Goal: Information Seeking & Learning: Learn about a topic

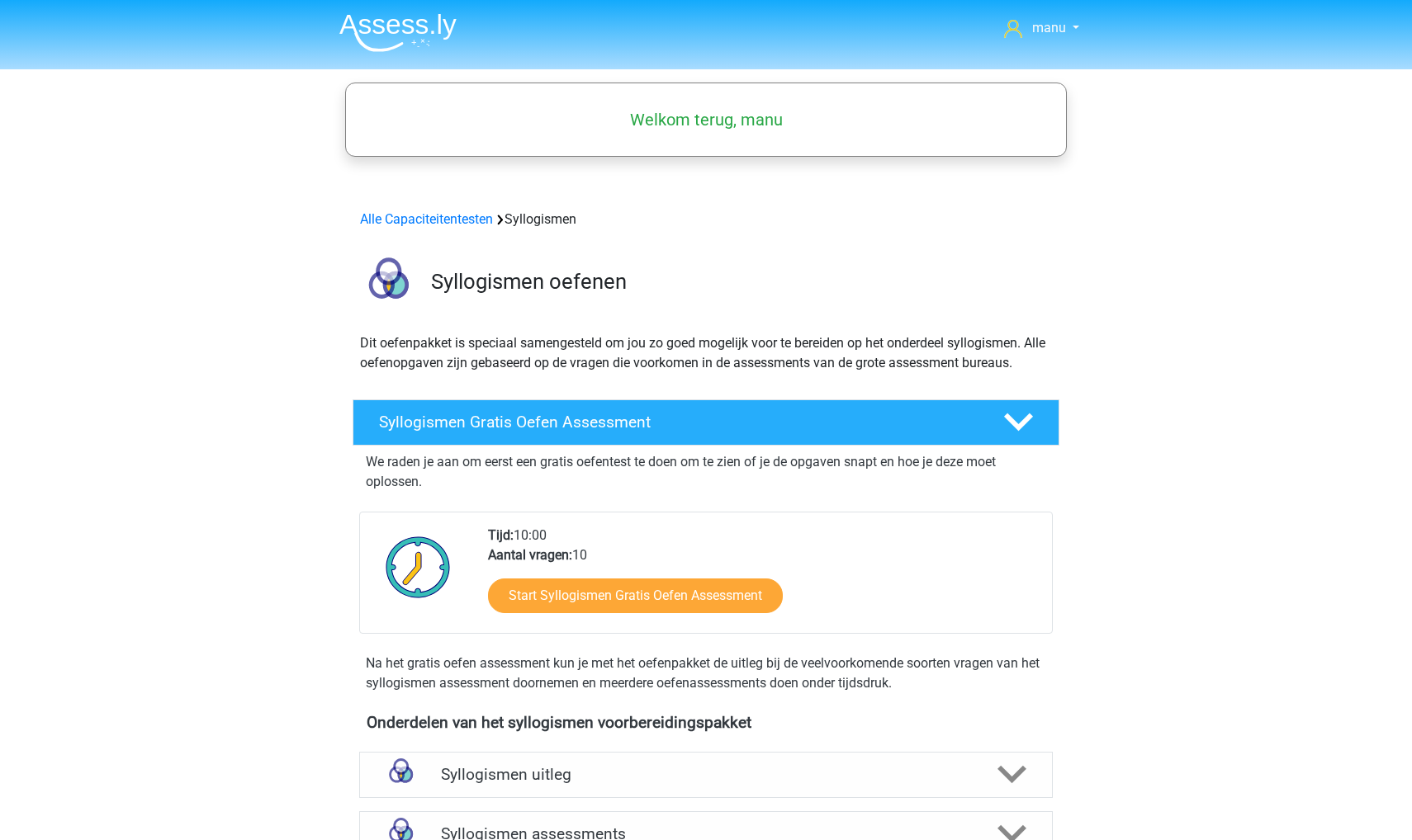
click at [371, 33] on img at bounding box center [398, 33] width 117 height 39
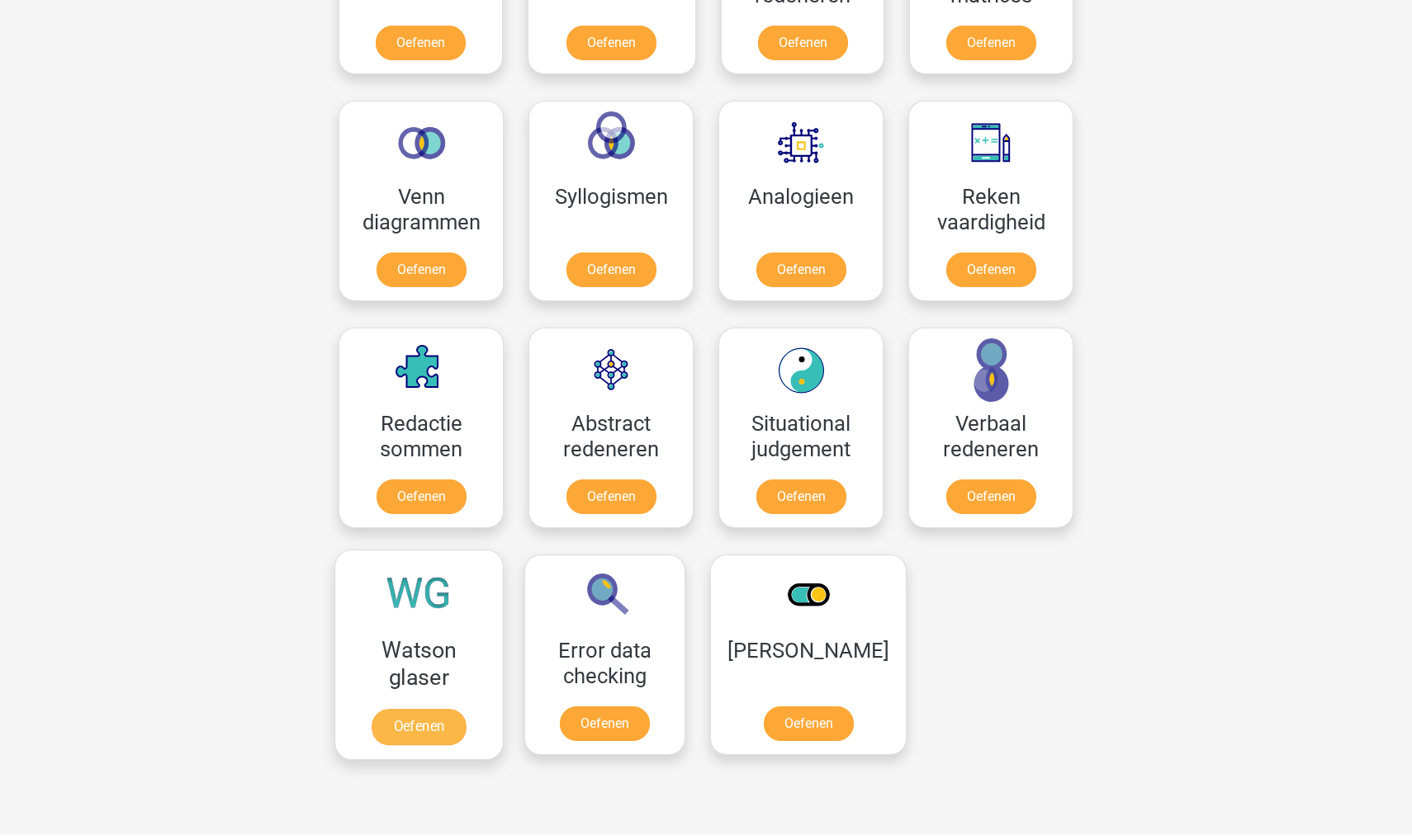
scroll to position [901, 0]
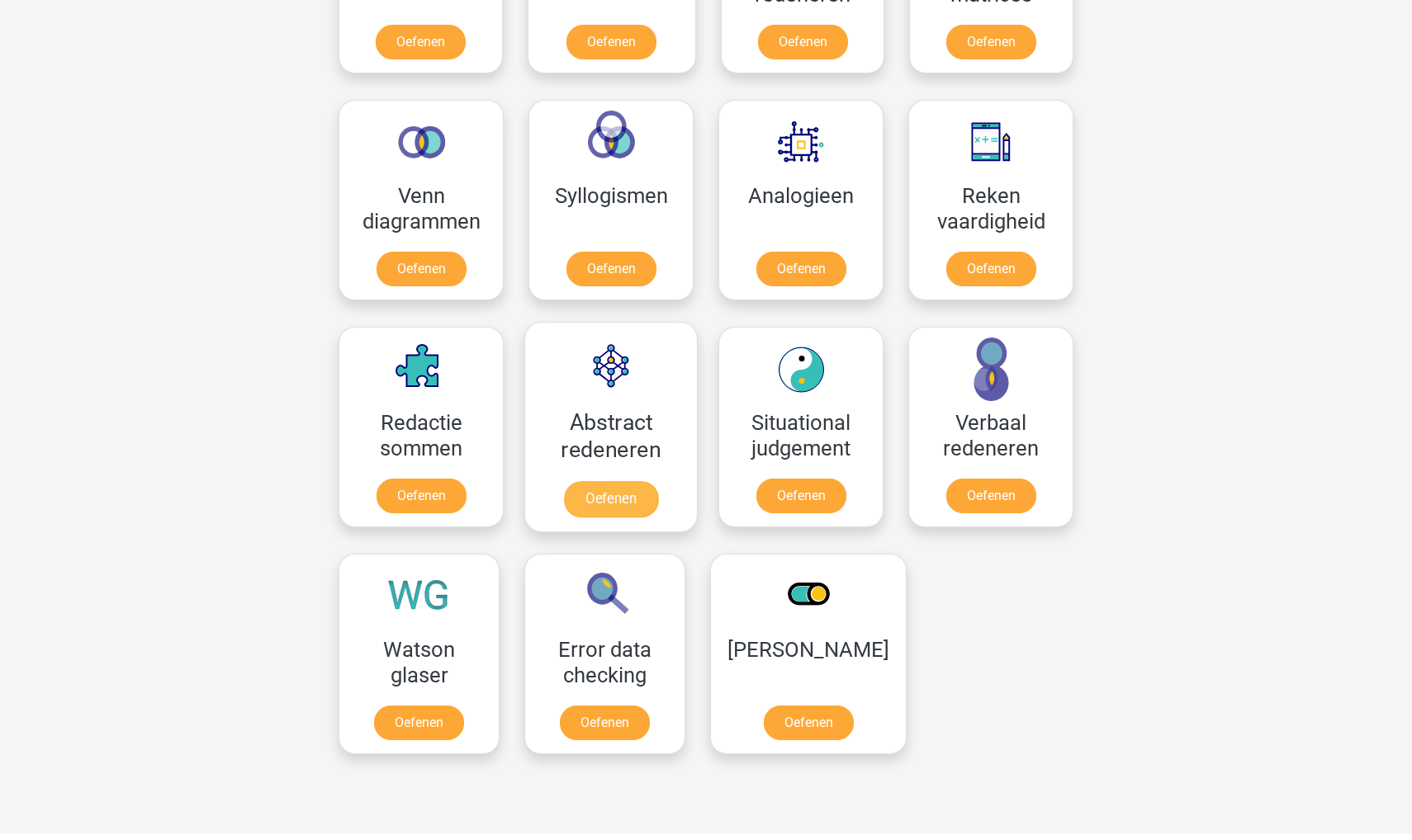
click at [599, 481] on link "Oefenen" at bounding box center [611, 499] width 94 height 36
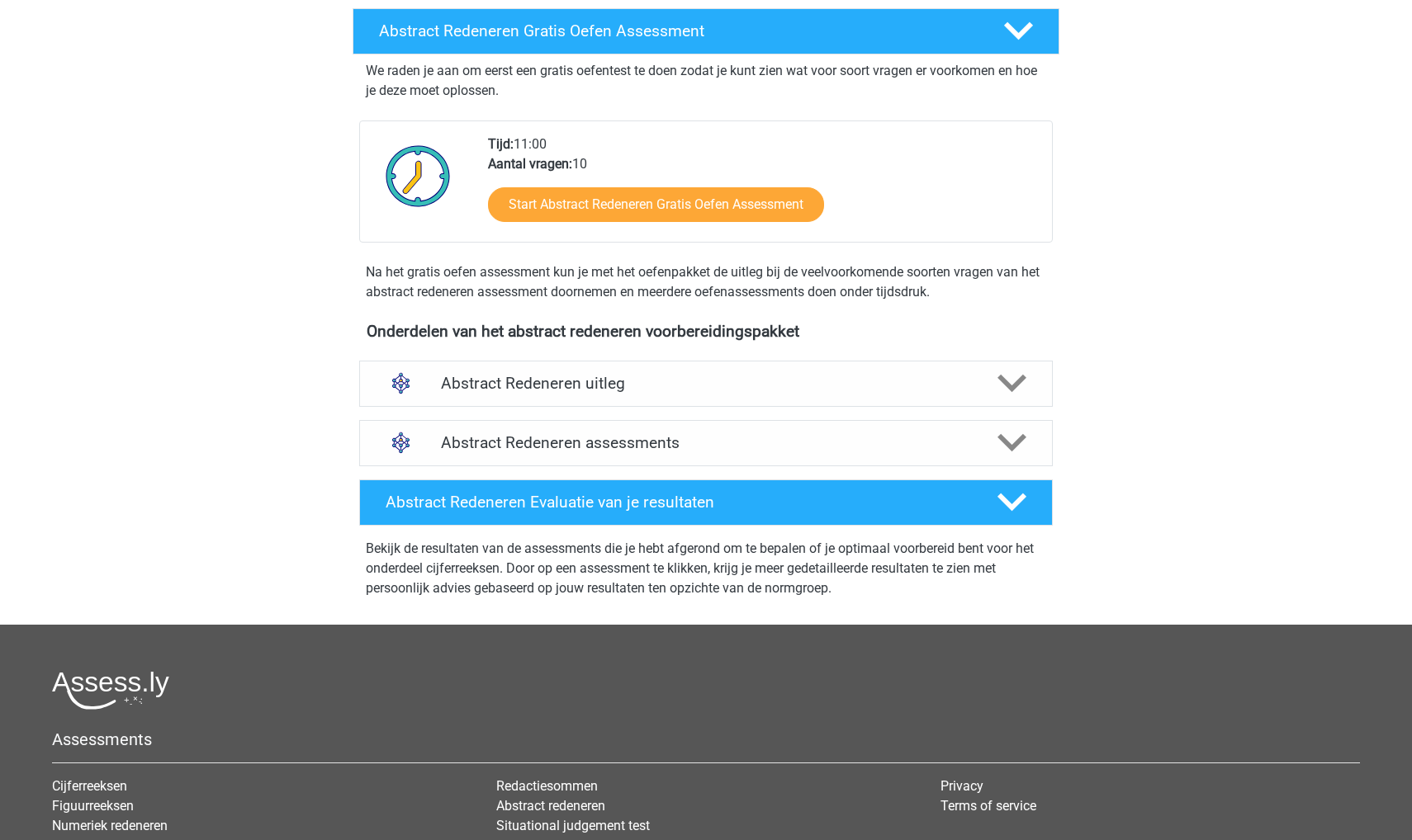
scroll to position [435, 0]
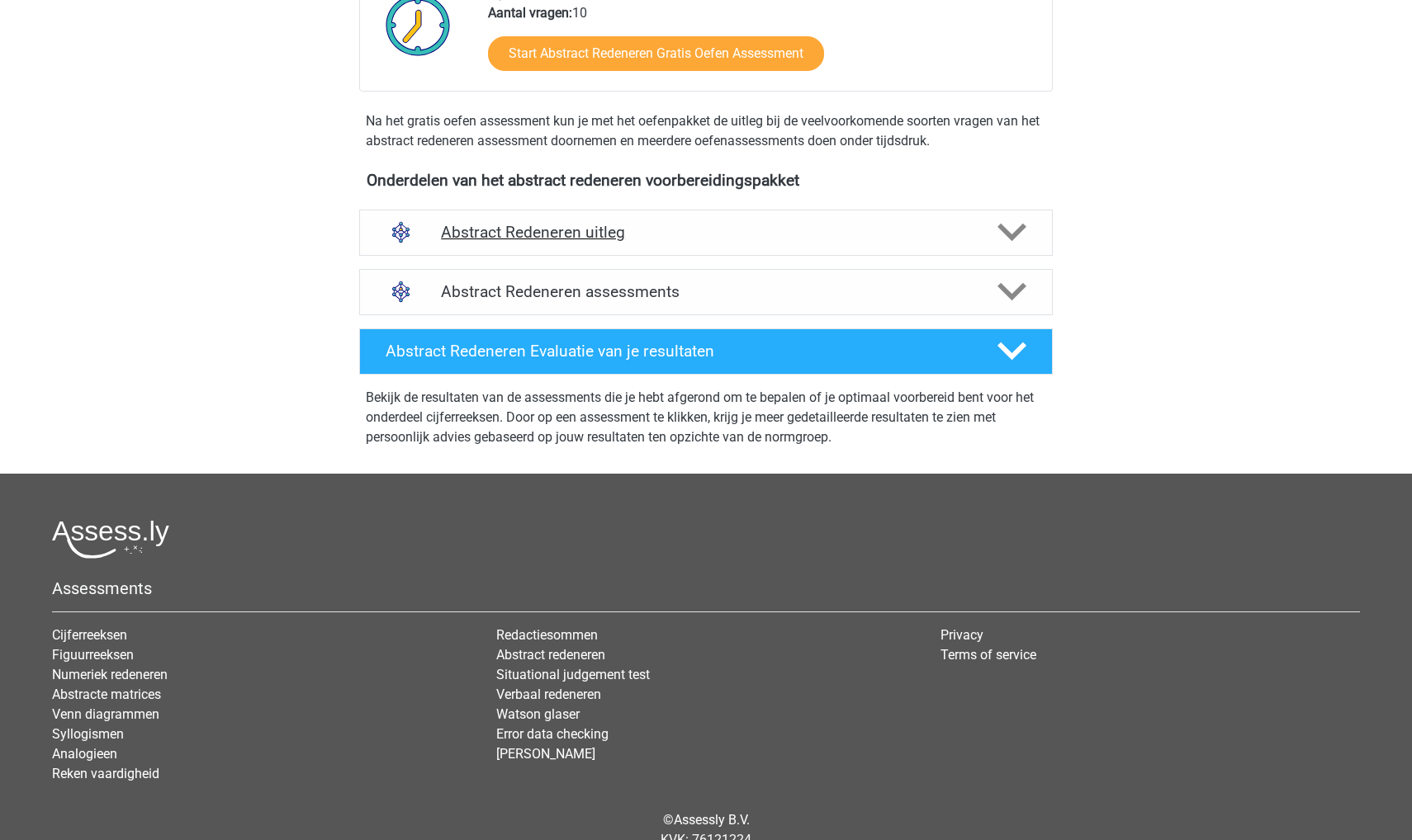
click at [571, 236] on h4 "Abstract Redeneren uitleg" at bounding box center [706, 232] width 530 height 19
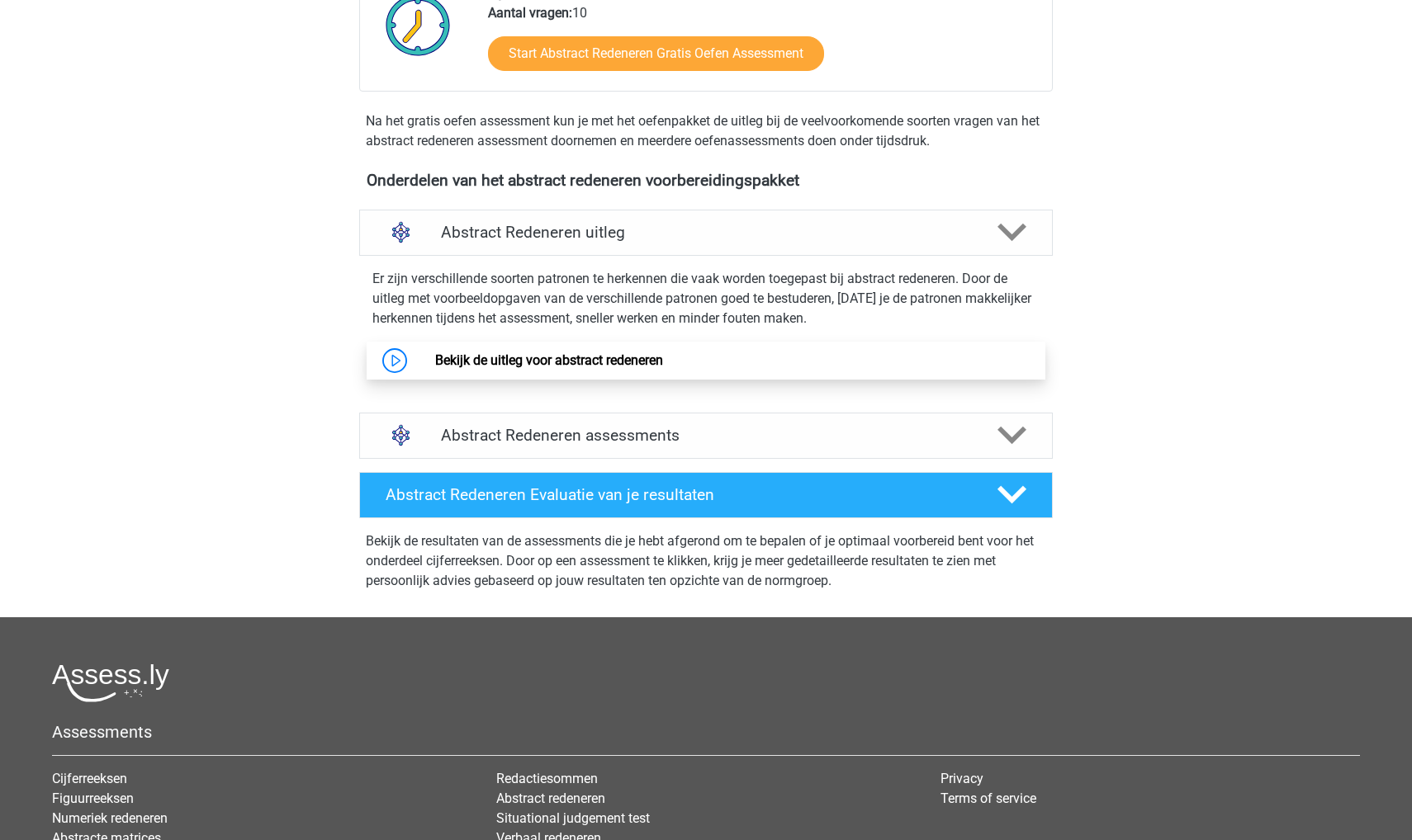
click at [546, 359] on link "Bekijk de uitleg voor abstract redeneren" at bounding box center [549, 359] width 228 height 15
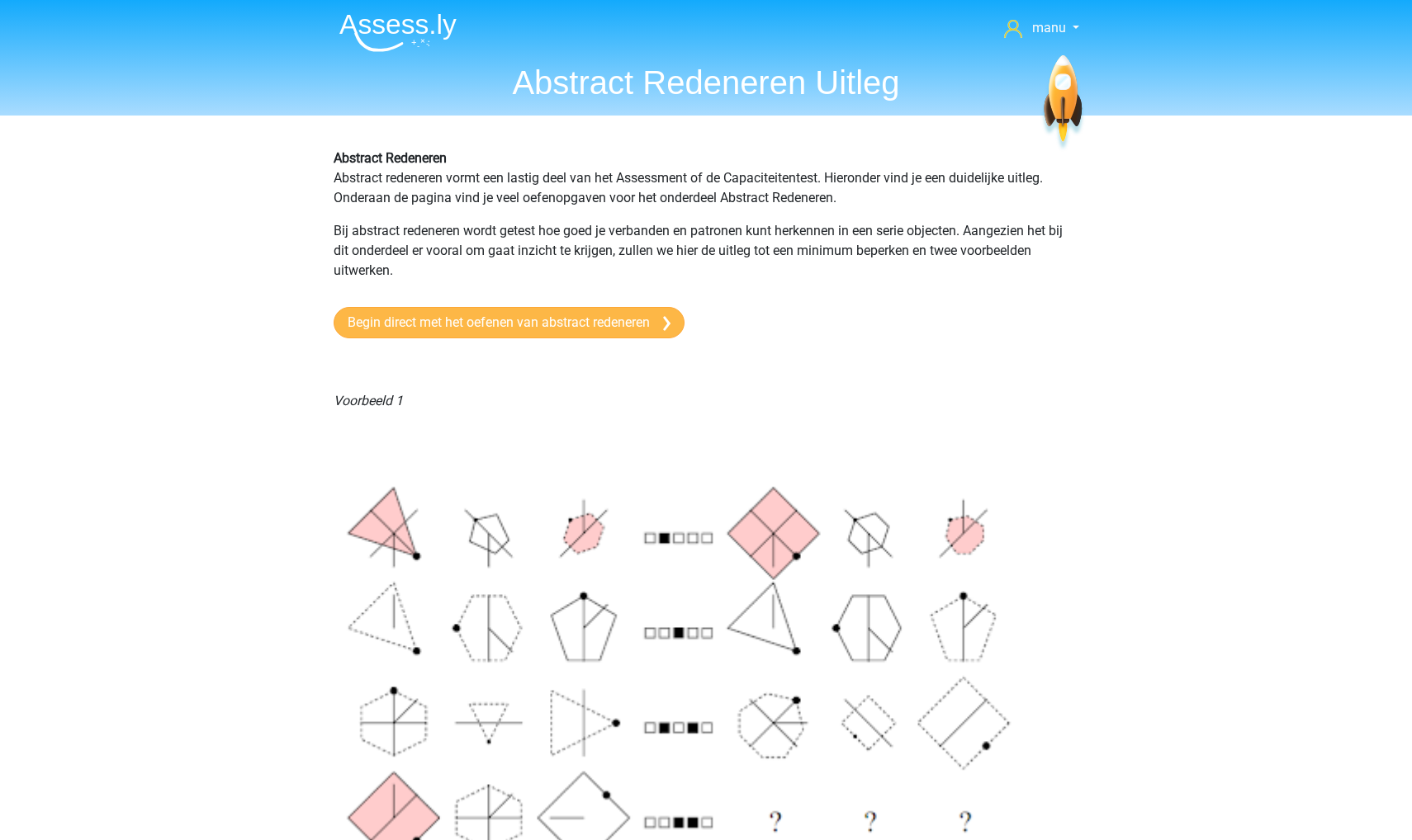
scroll to position [3, 0]
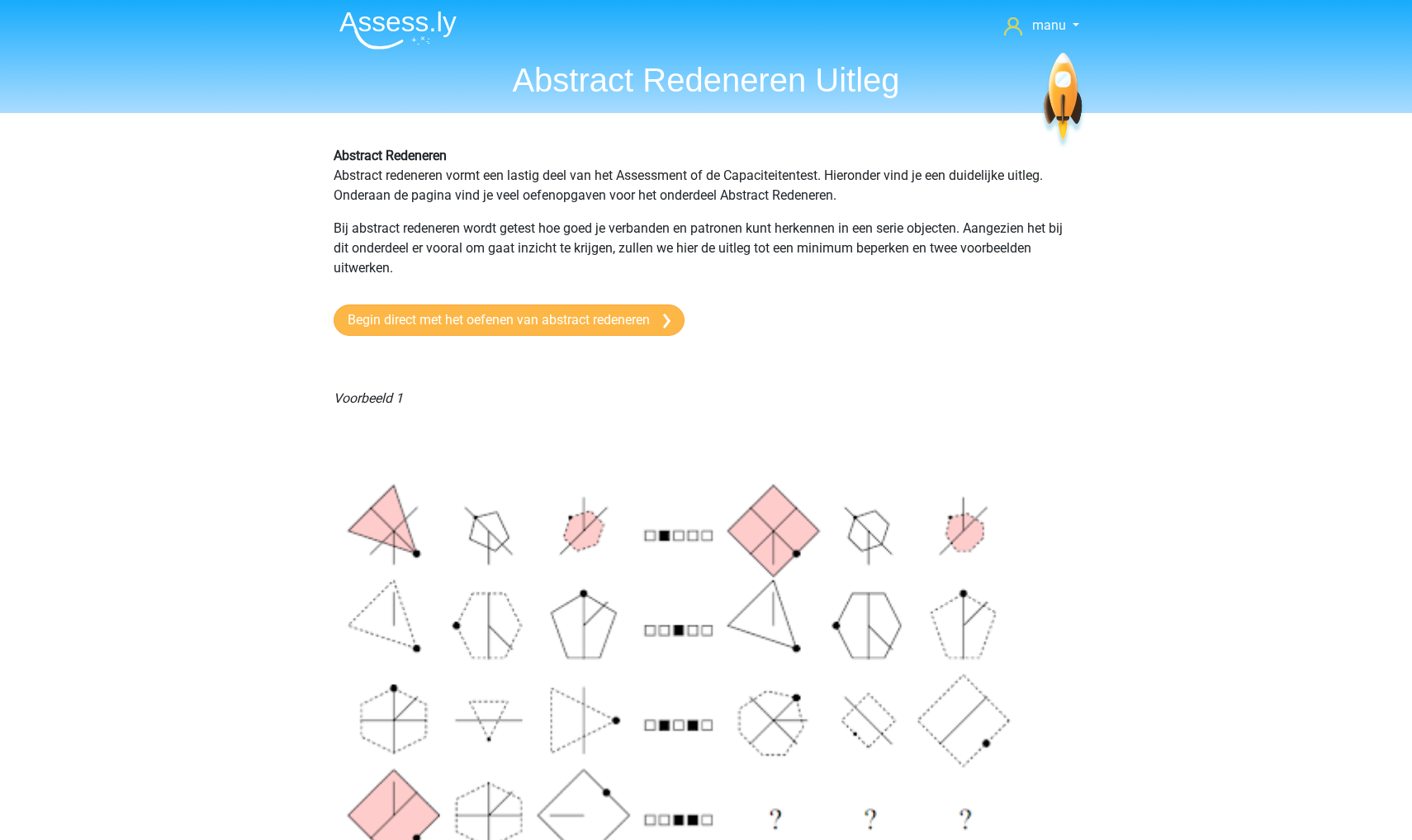
click at [438, 315] on link "Begin direct met het oefenen van abstract redeneren" at bounding box center [509, 320] width 351 height 32
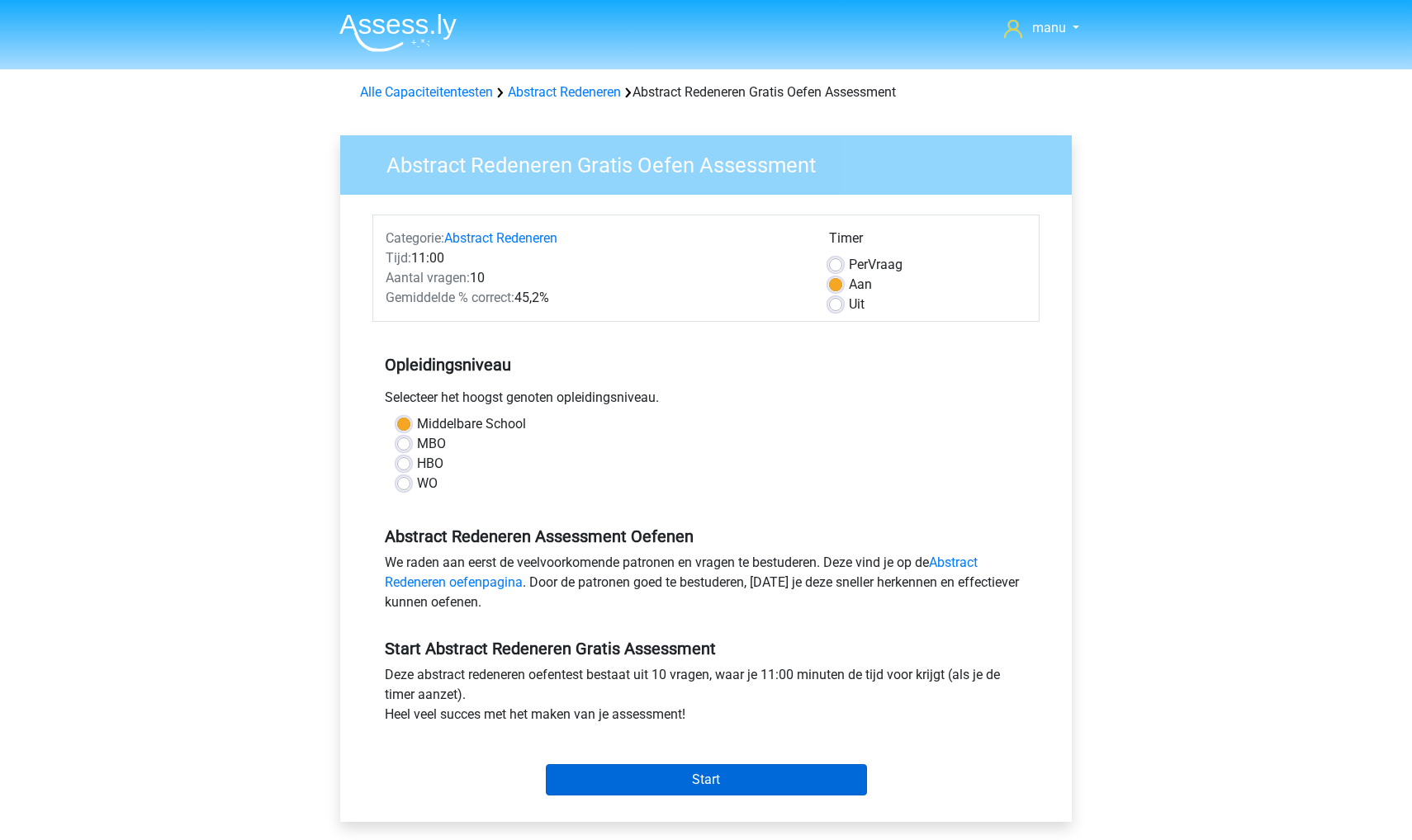
click at [587, 773] on input "Start" at bounding box center [706, 779] width 322 height 32
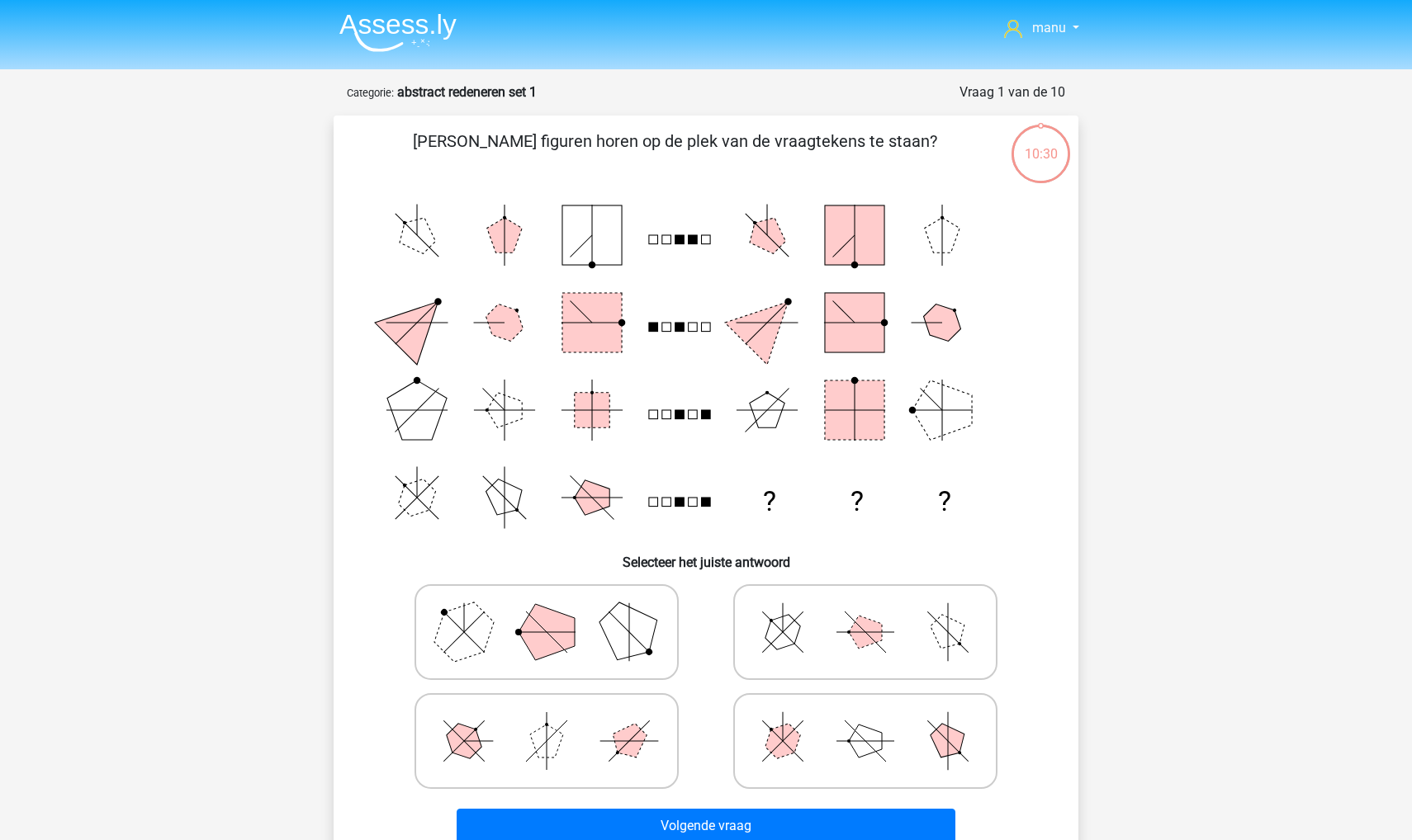
click at [414, 32] on img at bounding box center [398, 33] width 117 height 39
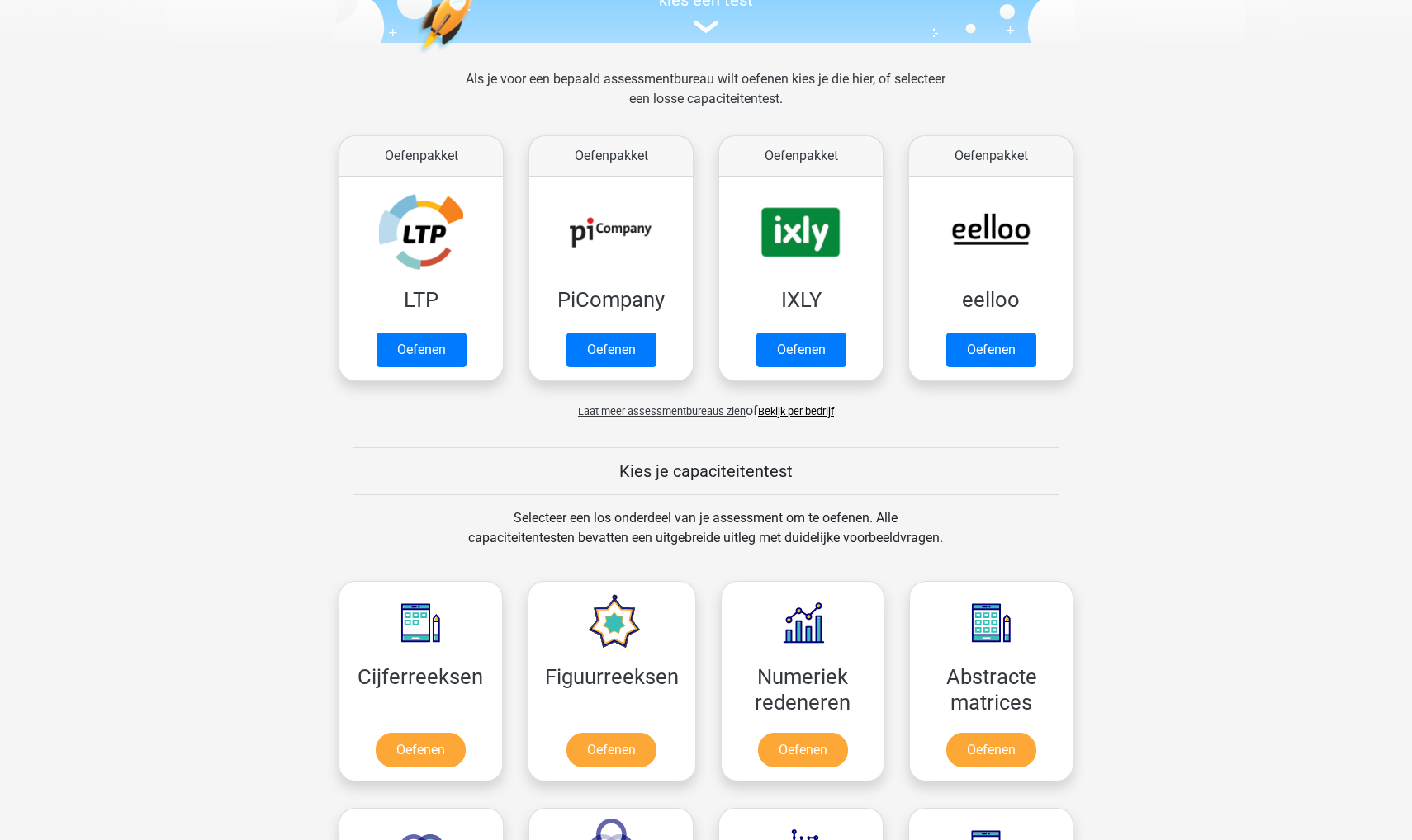
scroll to position [95, 0]
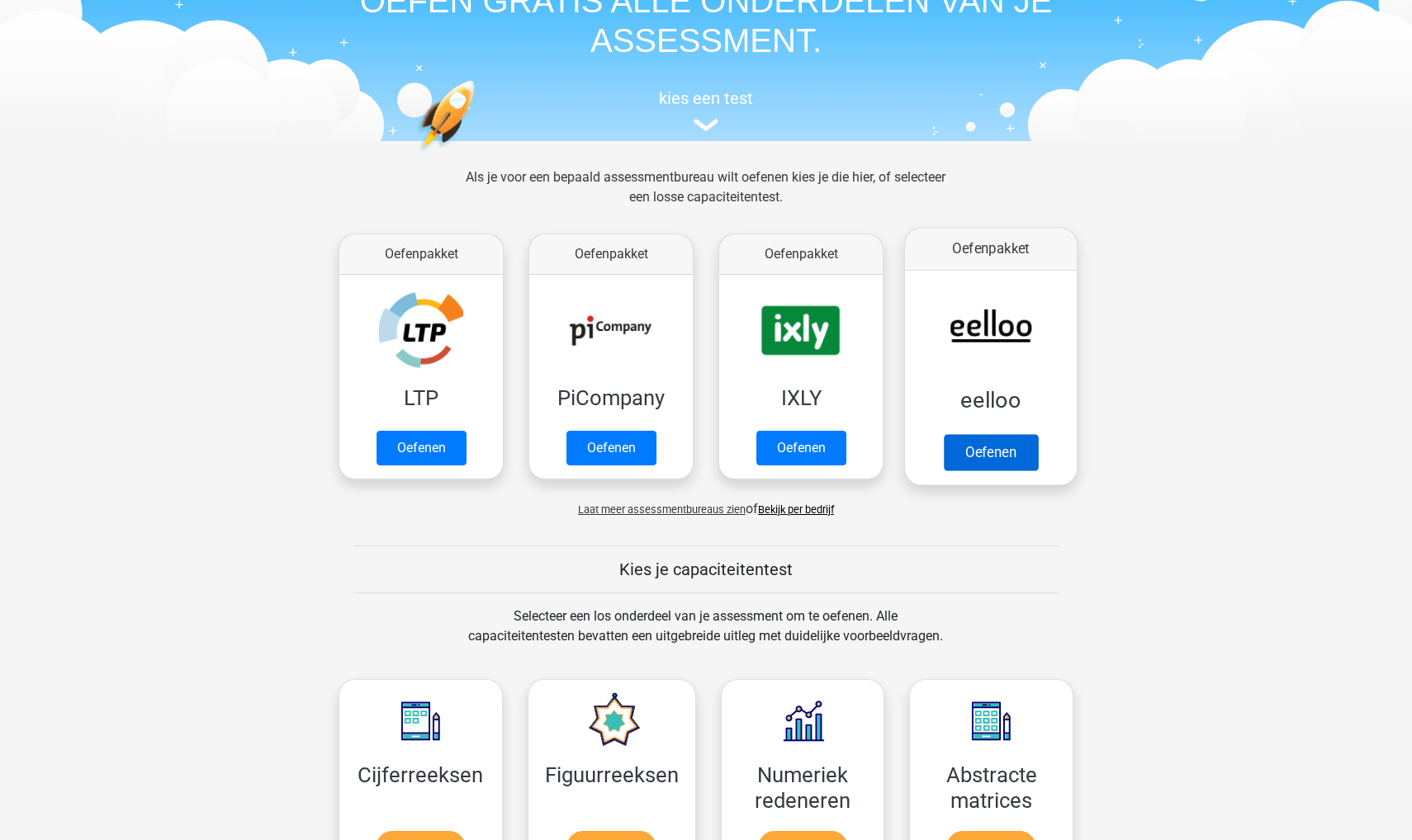
click at [978, 455] on link "Oefenen" at bounding box center [991, 453] width 94 height 36
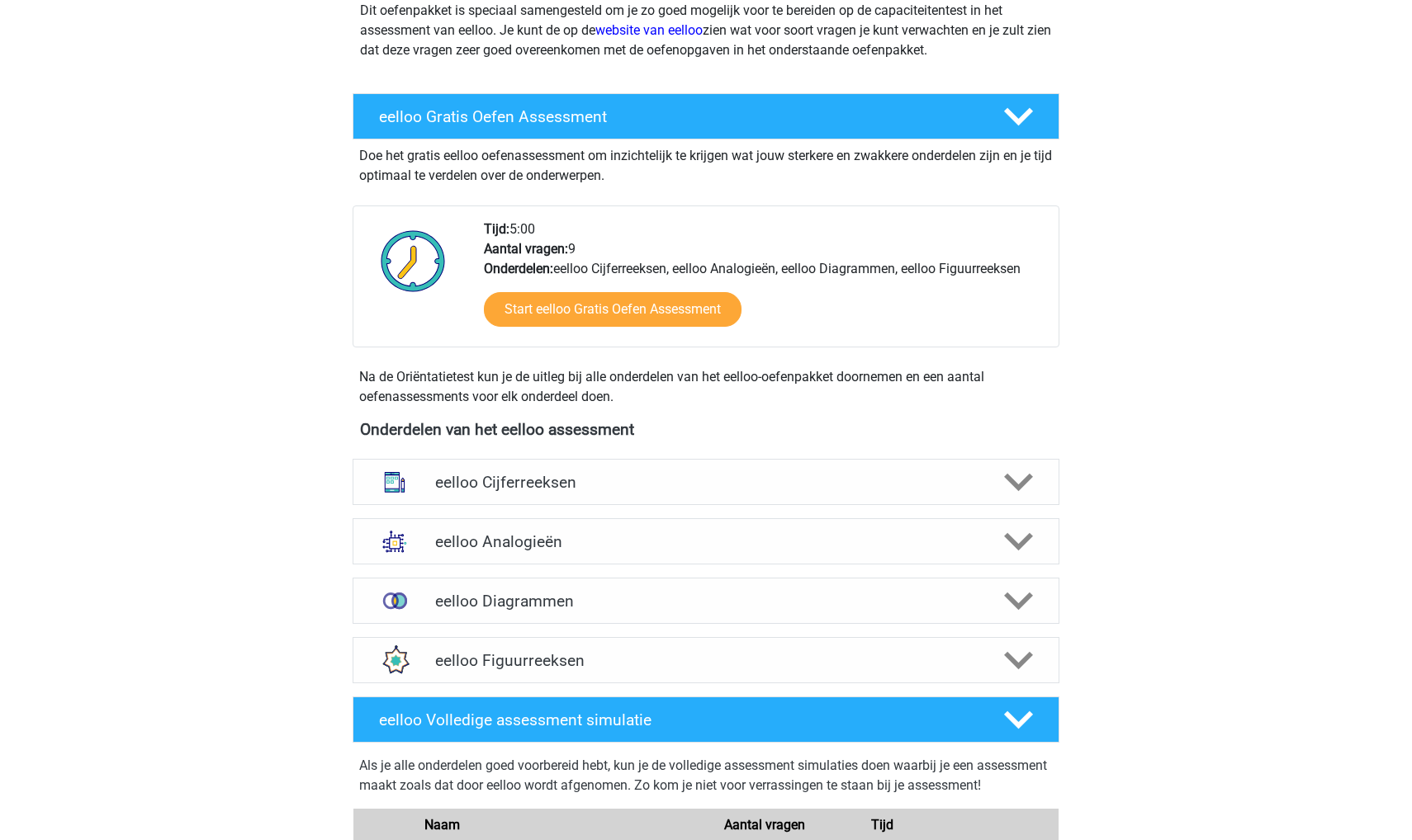
scroll to position [285, 0]
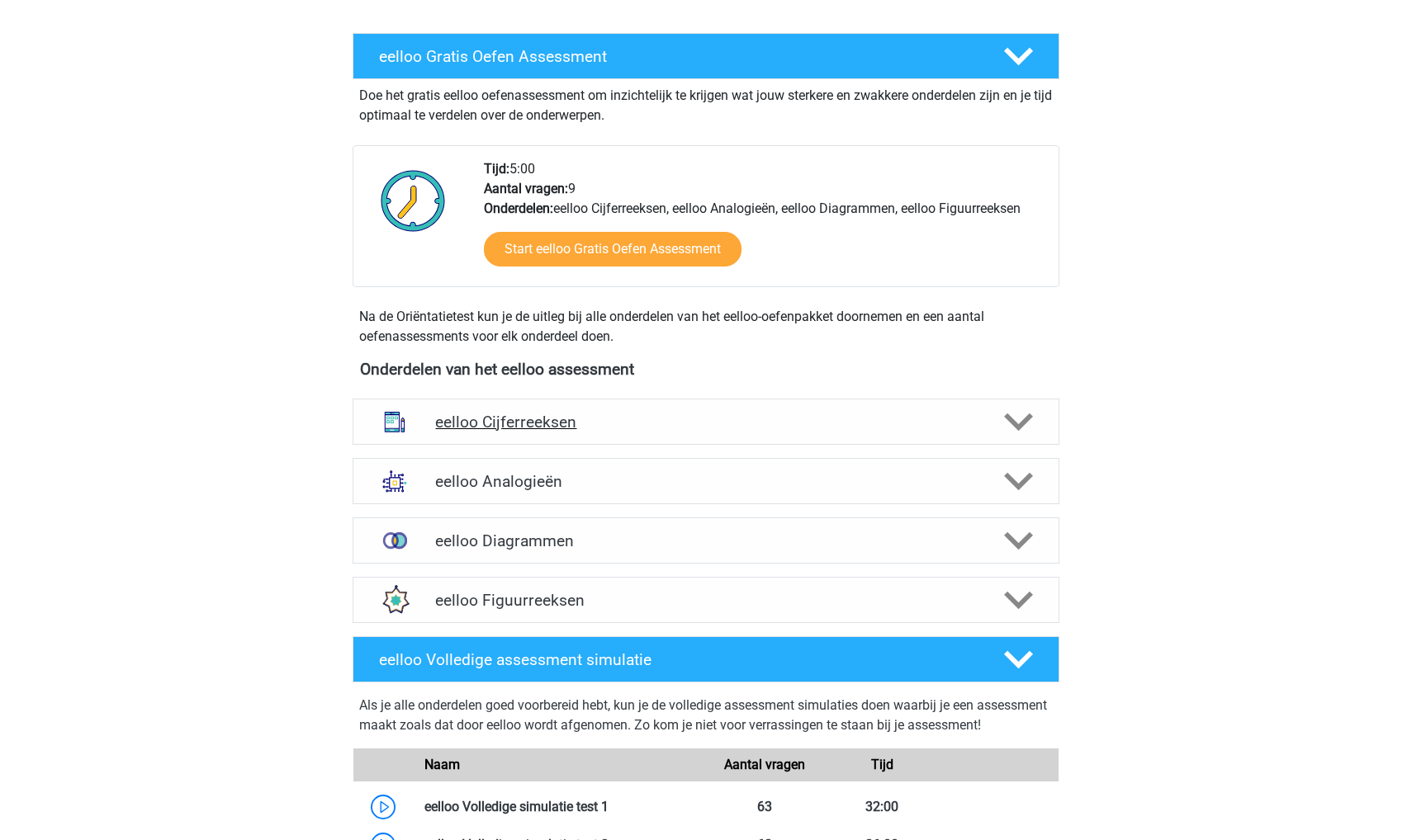
click at [594, 427] on h4 "eelloo Cijferreeksen" at bounding box center [706, 422] width 541 height 19
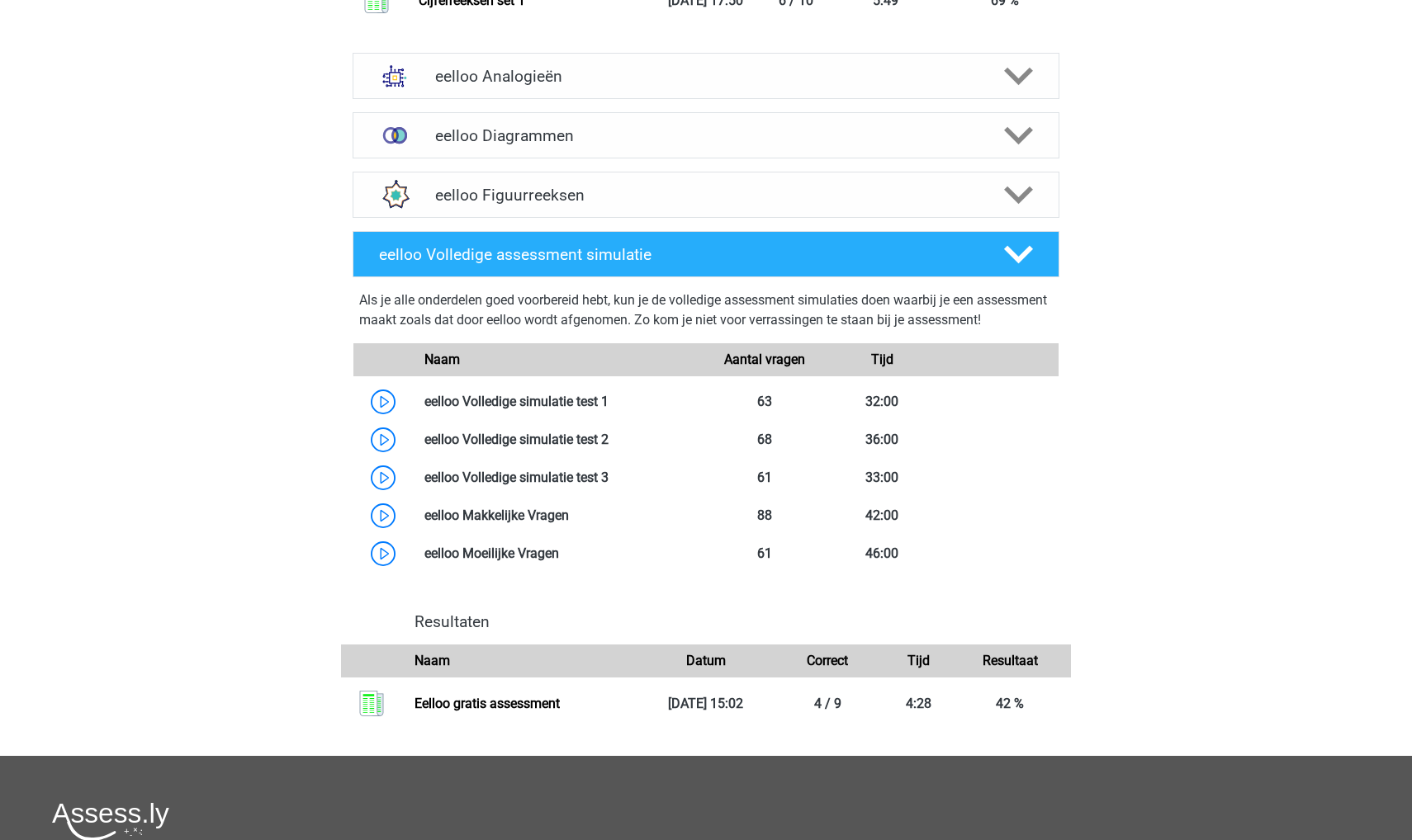
scroll to position [2172, 0]
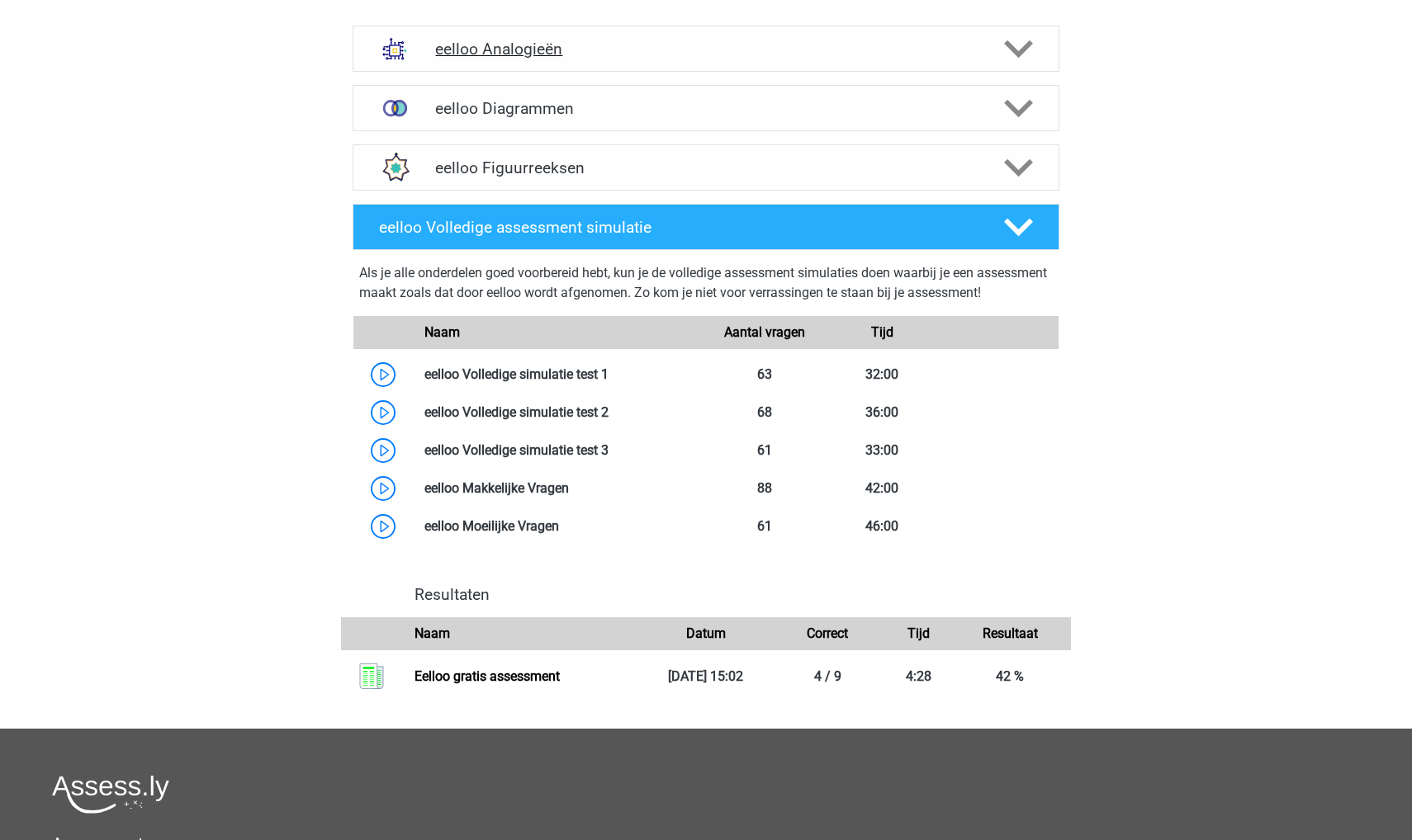
click at [571, 59] on h4 "eelloo Analogieën" at bounding box center [706, 49] width 541 height 19
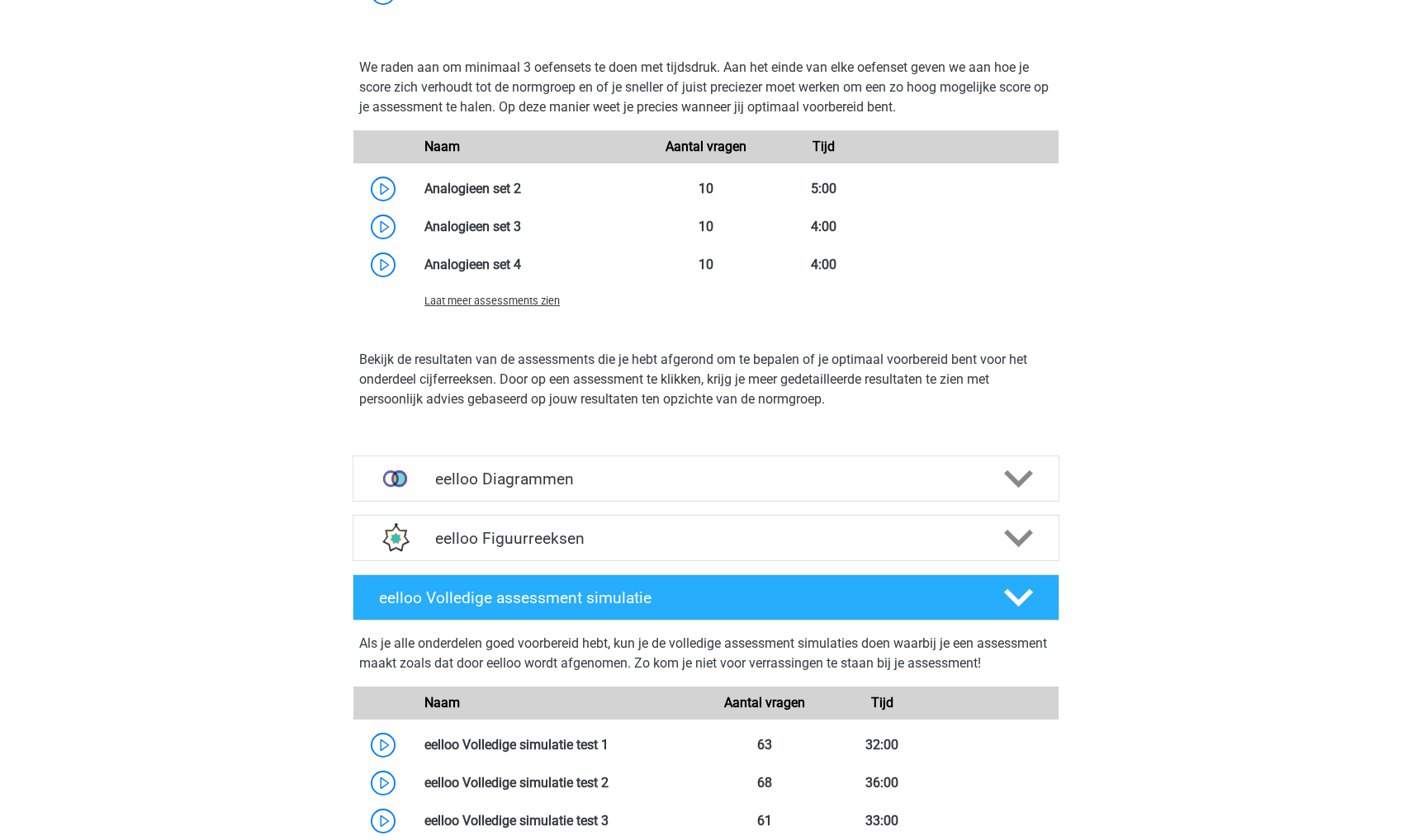
scroll to position [2905, 0]
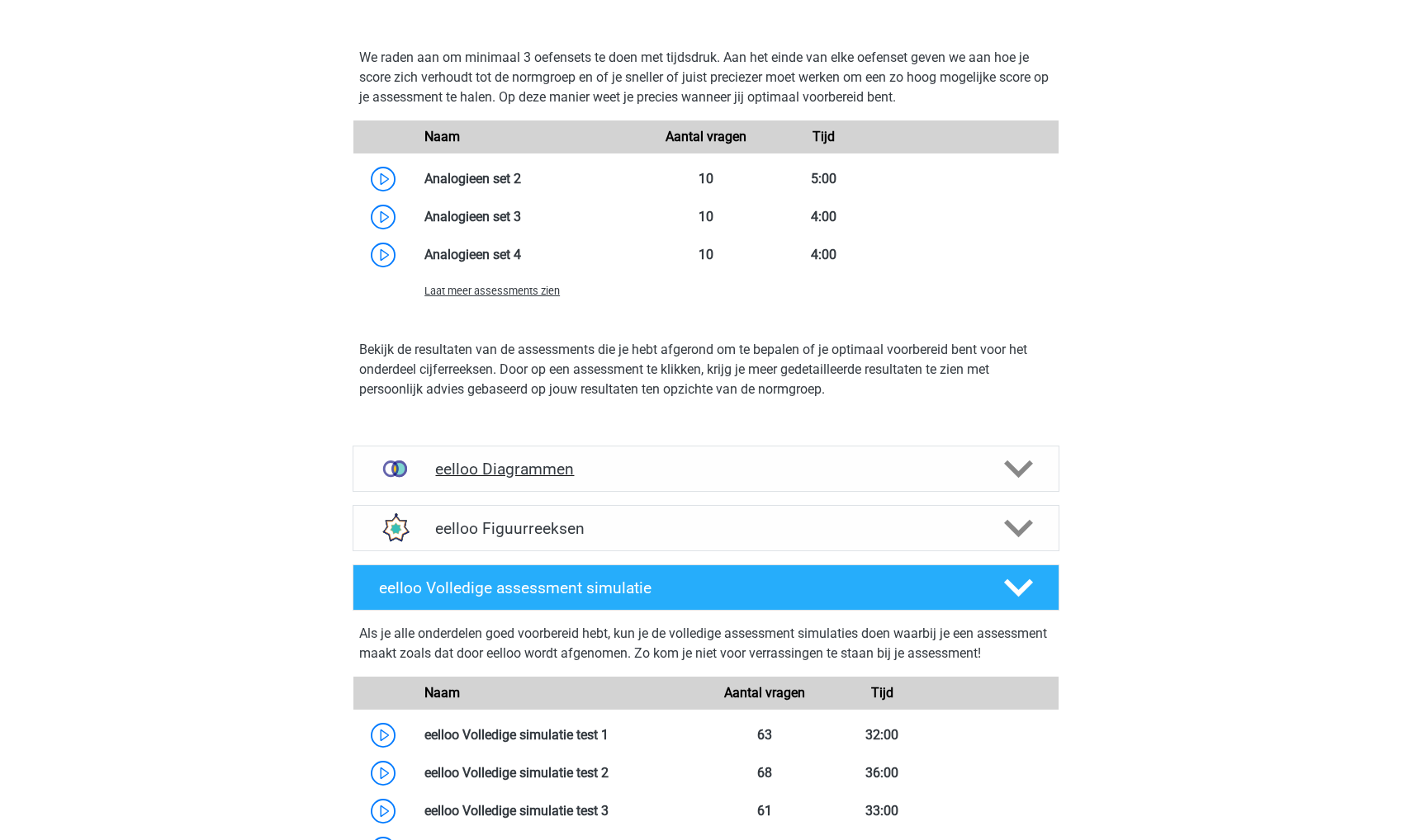
click at [514, 479] on h4 "eelloo Diagrammen" at bounding box center [706, 469] width 541 height 19
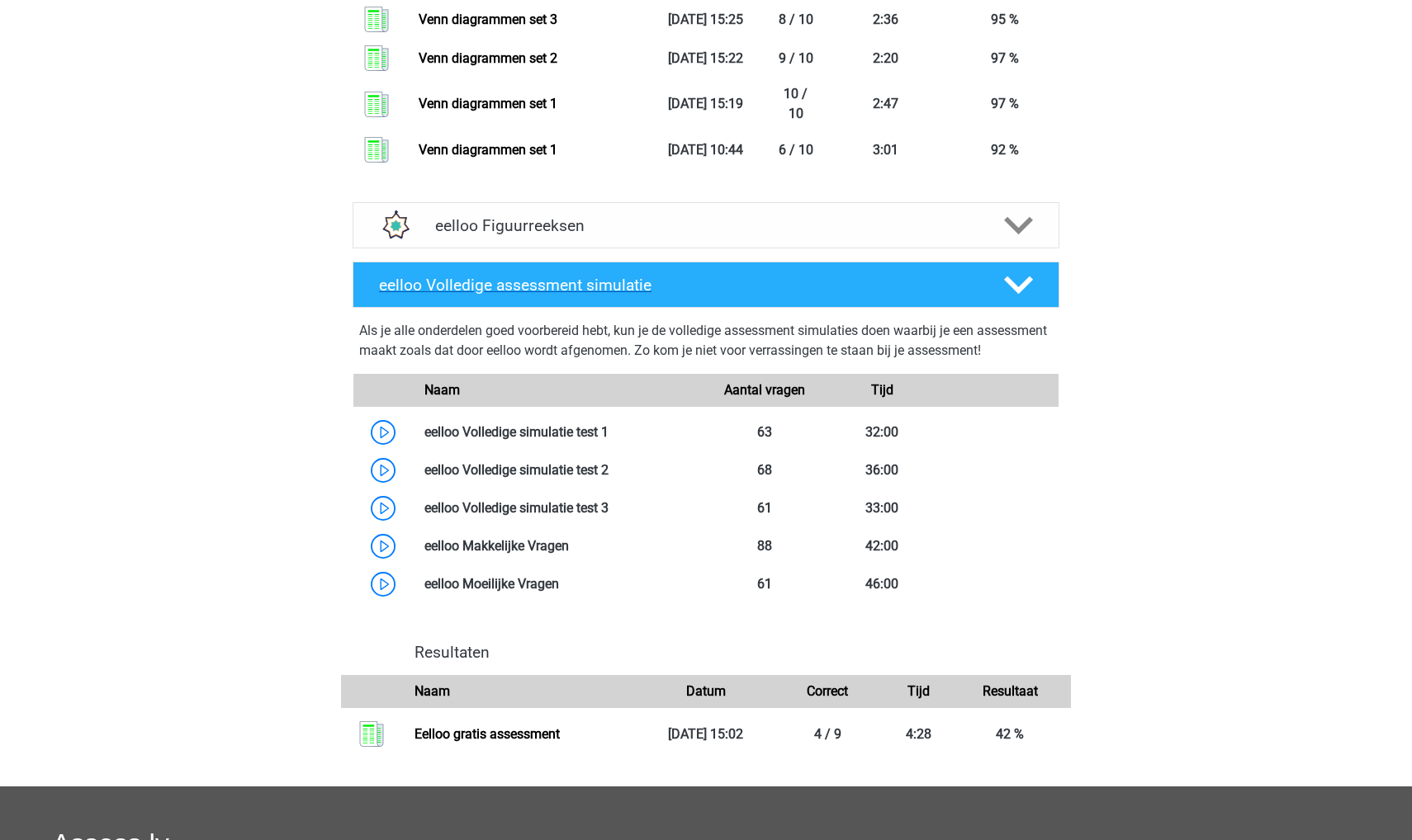
scroll to position [4494, 0]
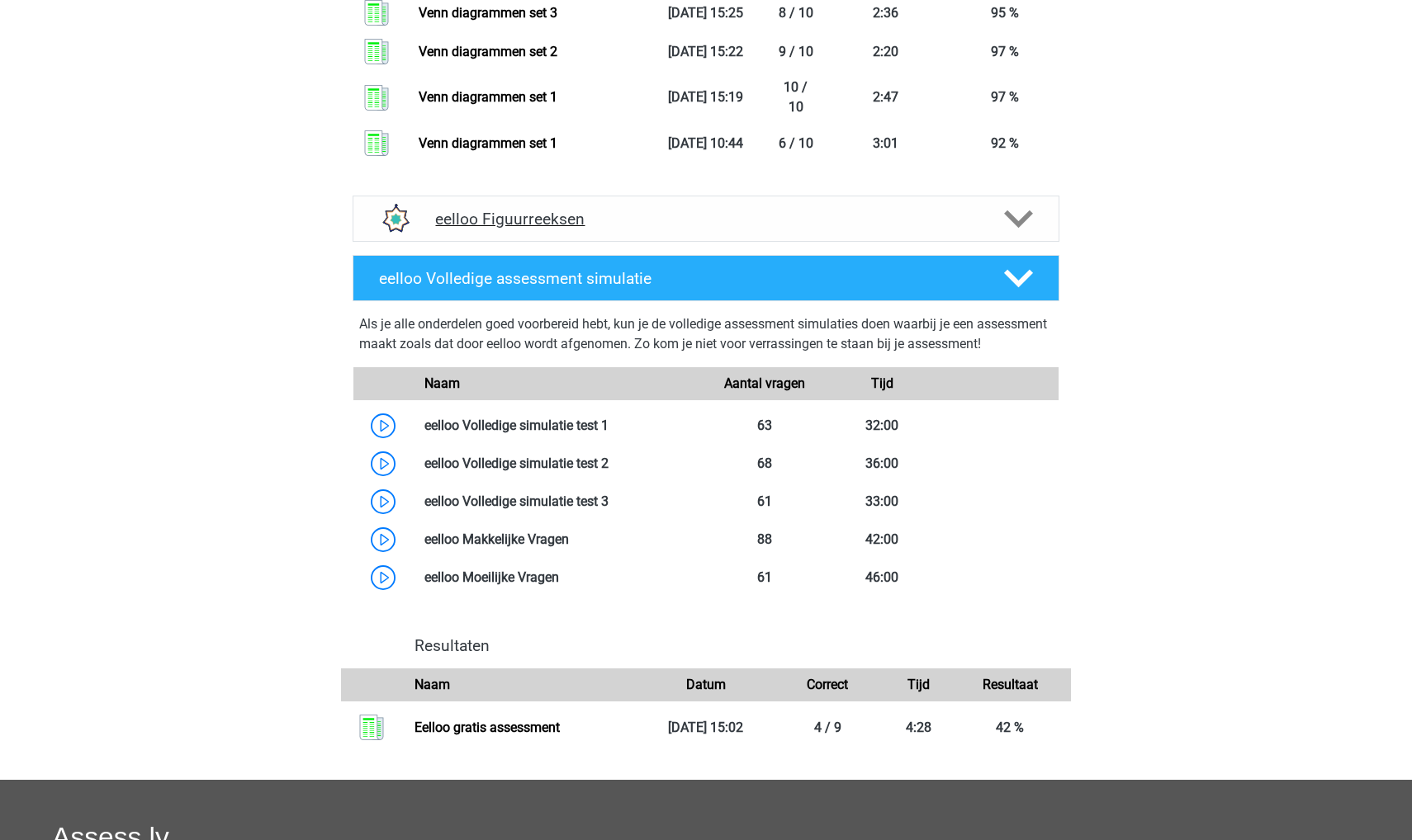
click at [610, 229] on h4 "eelloo Figuurreeksen" at bounding box center [706, 219] width 541 height 19
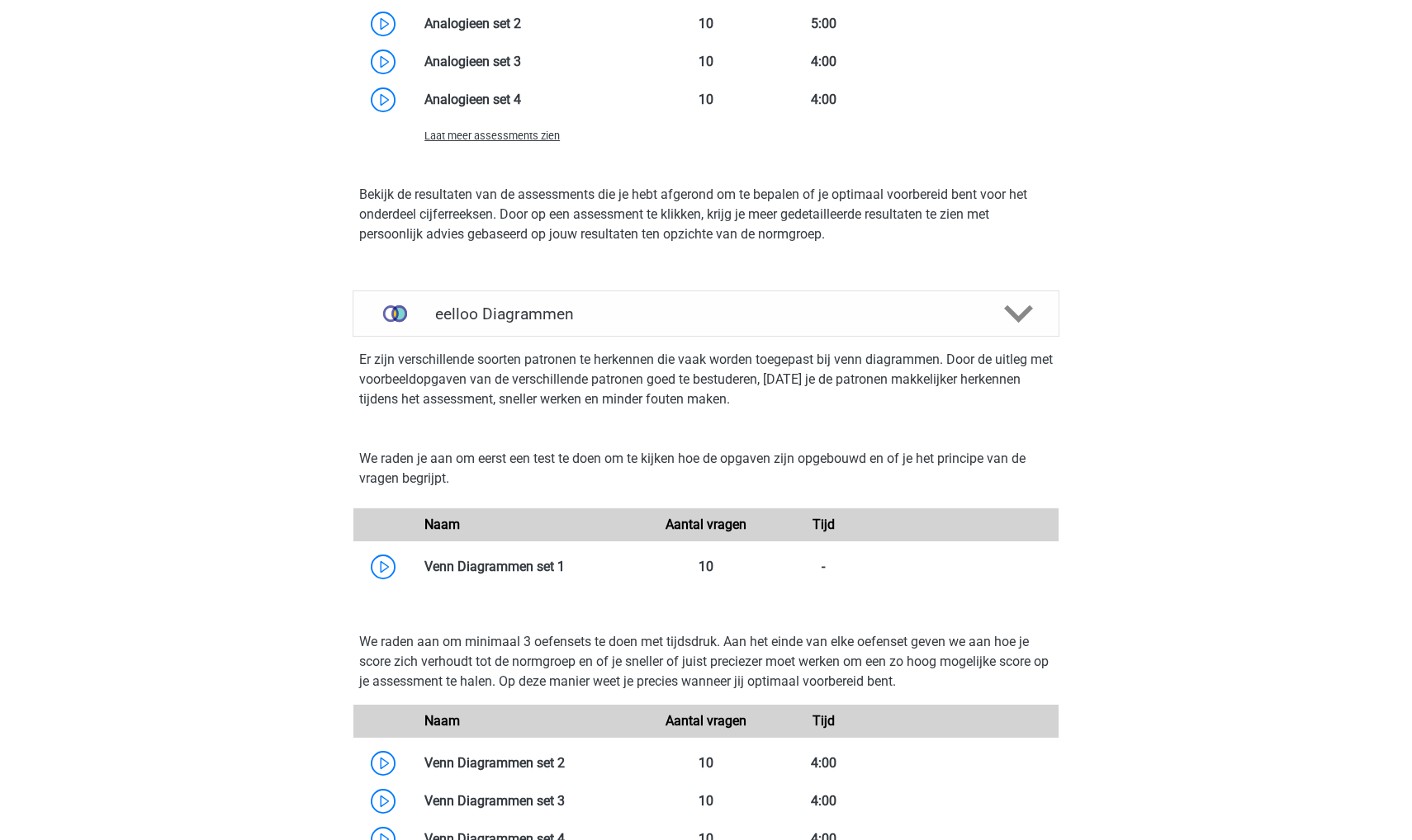
scroll to position [2963, 0]
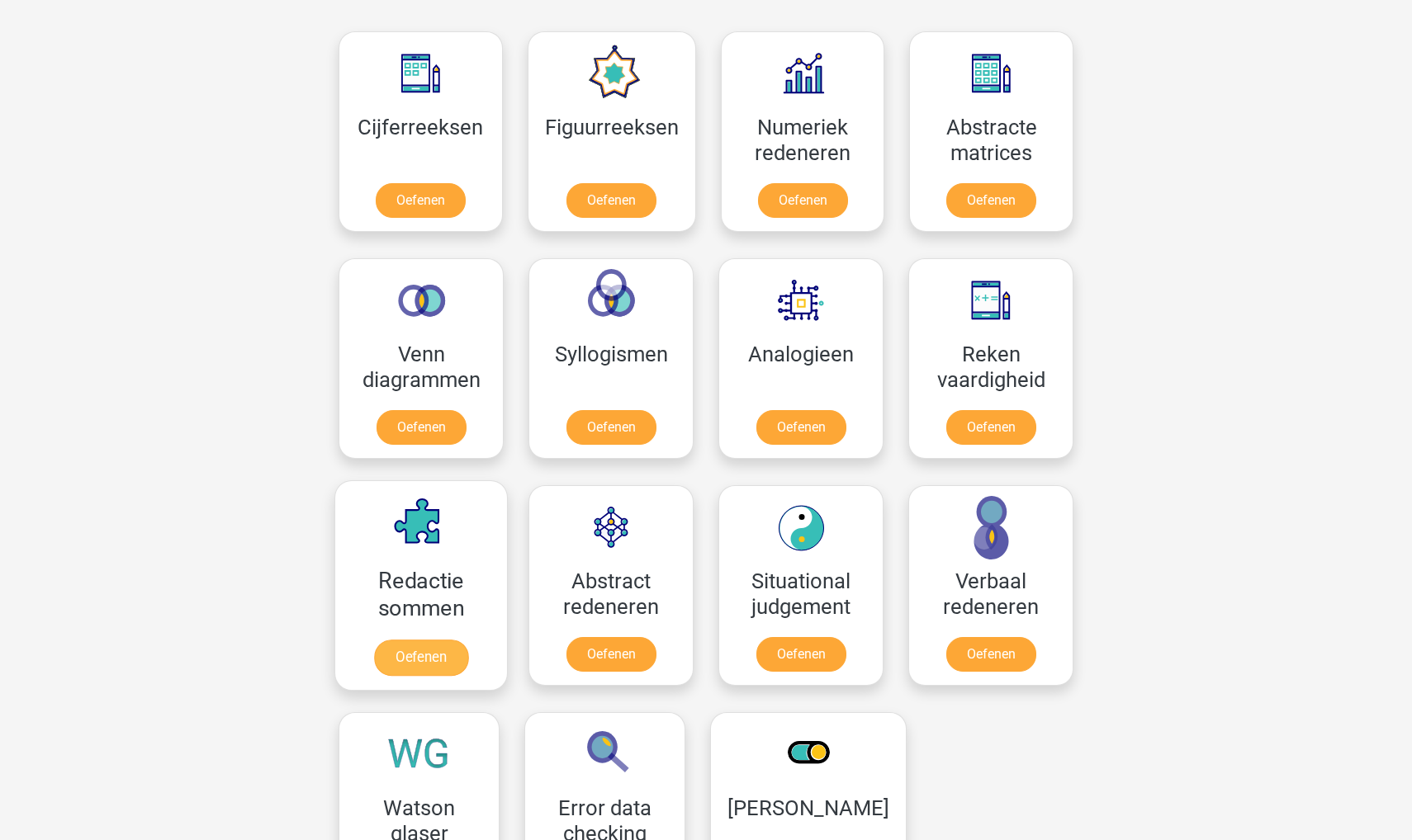
scroll to position [772, 0]
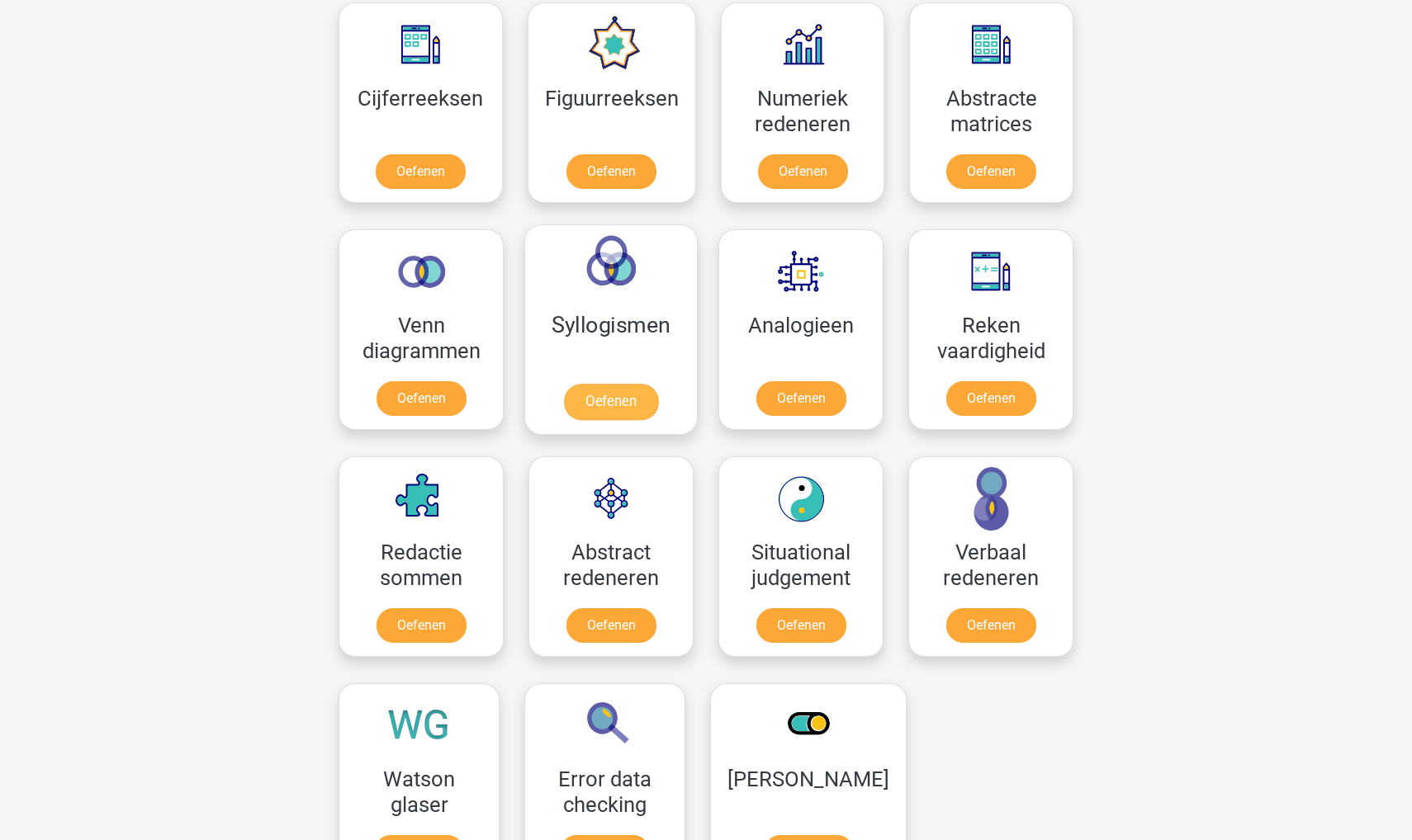
click at [596, 411] on link "Oefenen" at bounding box center [611, 402] width 94 height 36
click at [454, 384] on link "Oefenen" at bounding box center [421, 402] width 94 height 36
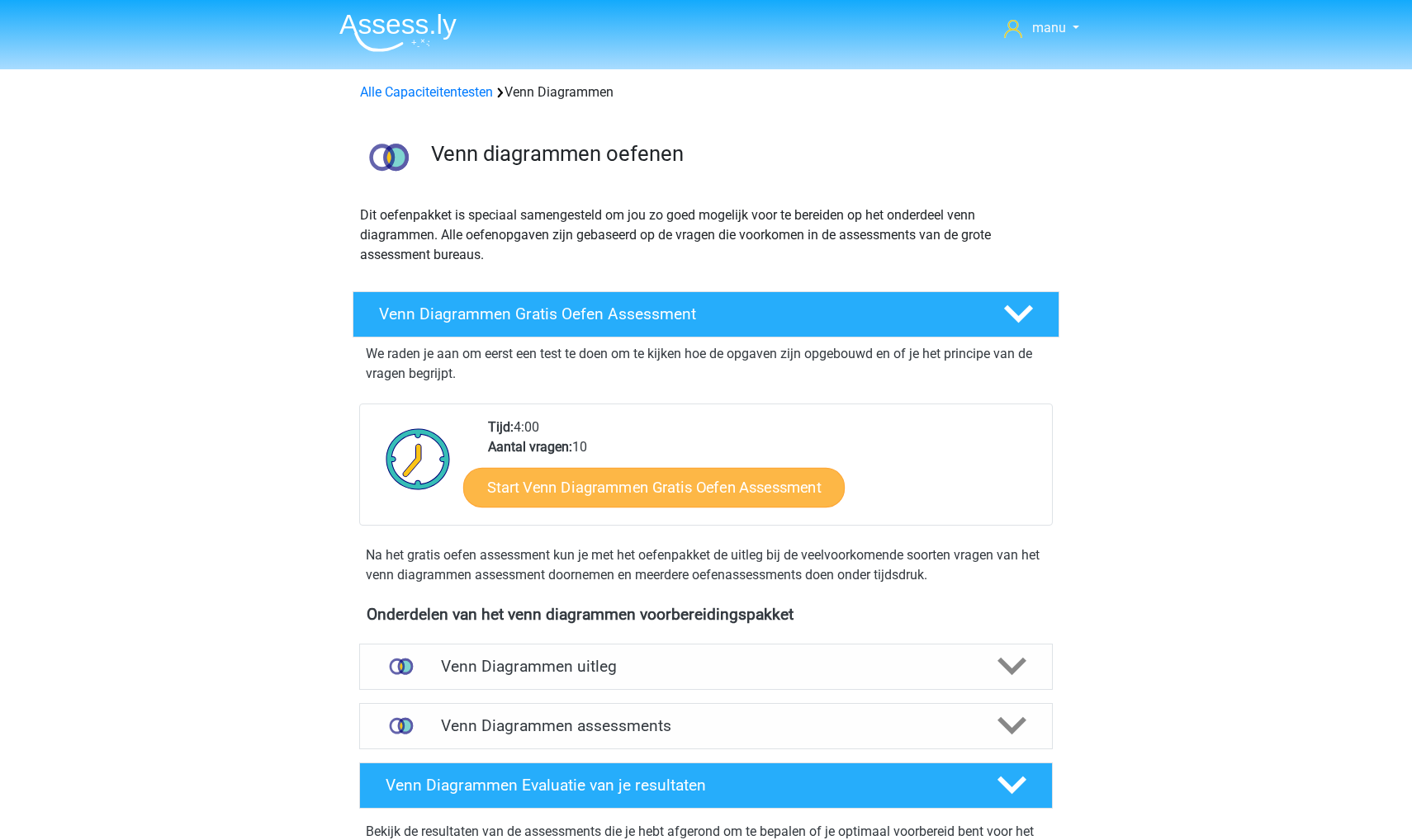
click at [572, 488] on link "Start Venn Diagrammen Gratis Oefen Assessment" at bounding box center [654, 488] width 381 height 40
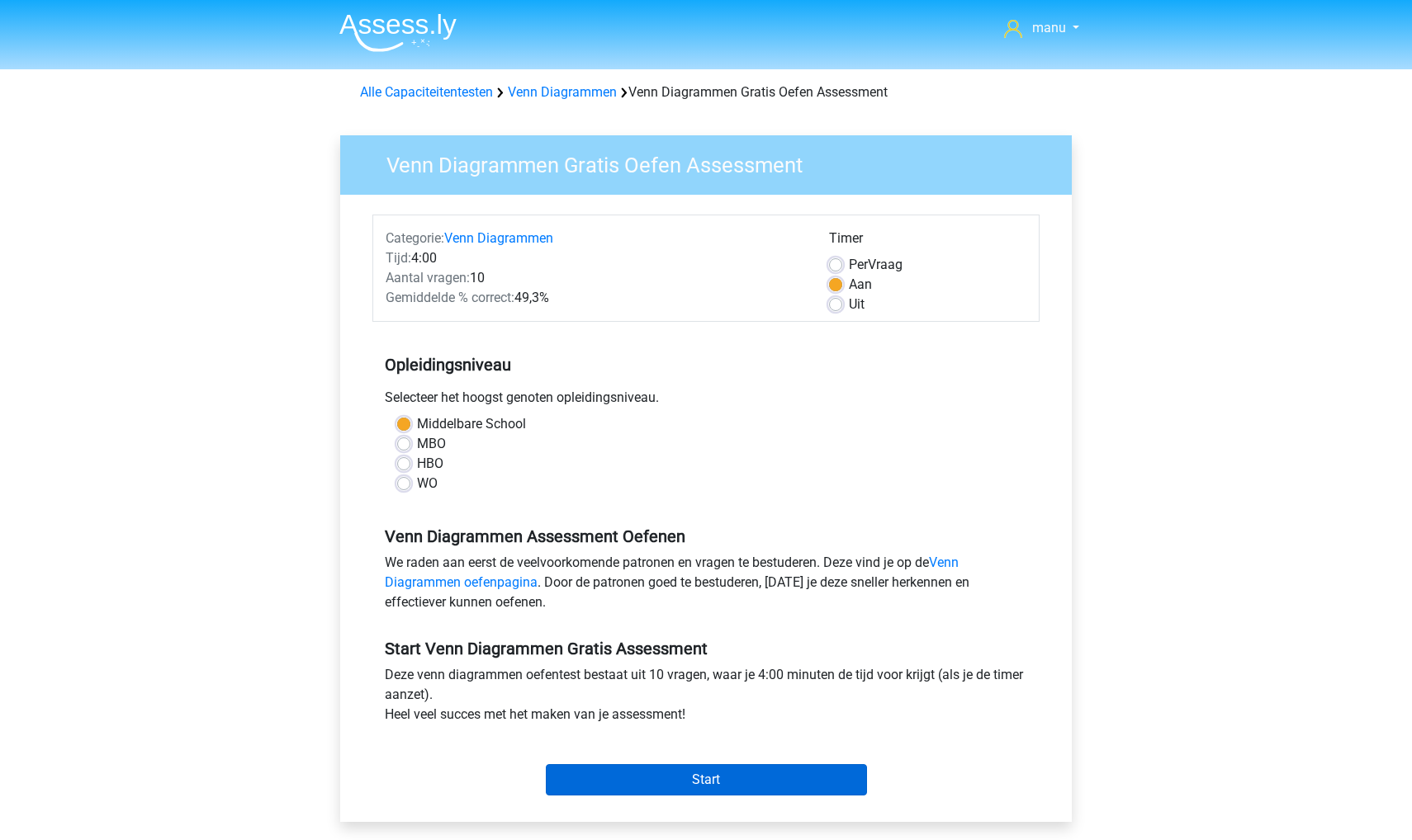
click at [584, 786] on input "Start" at bounding box center [706, 779] width 322 height 32
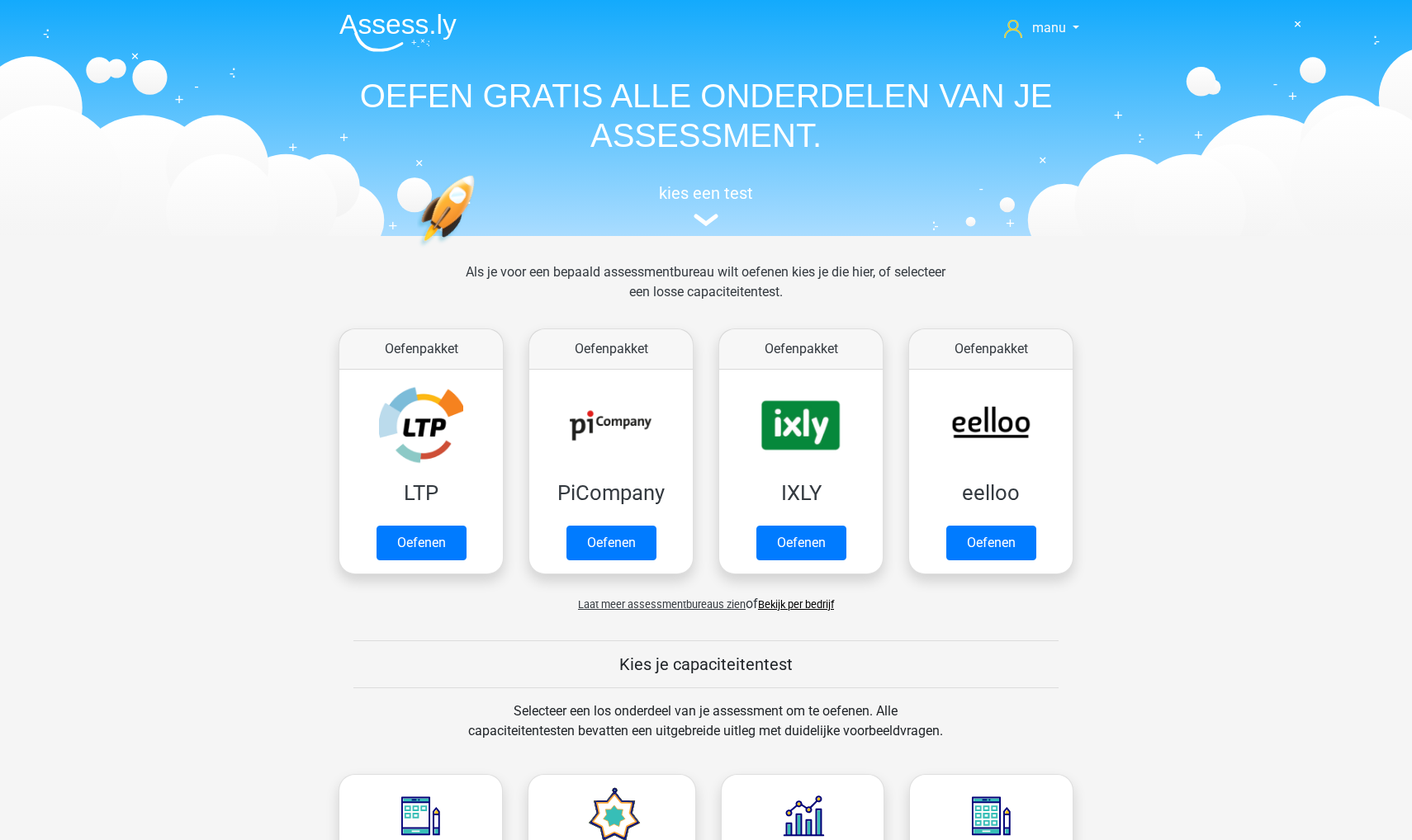
scroll to position [772, 0]
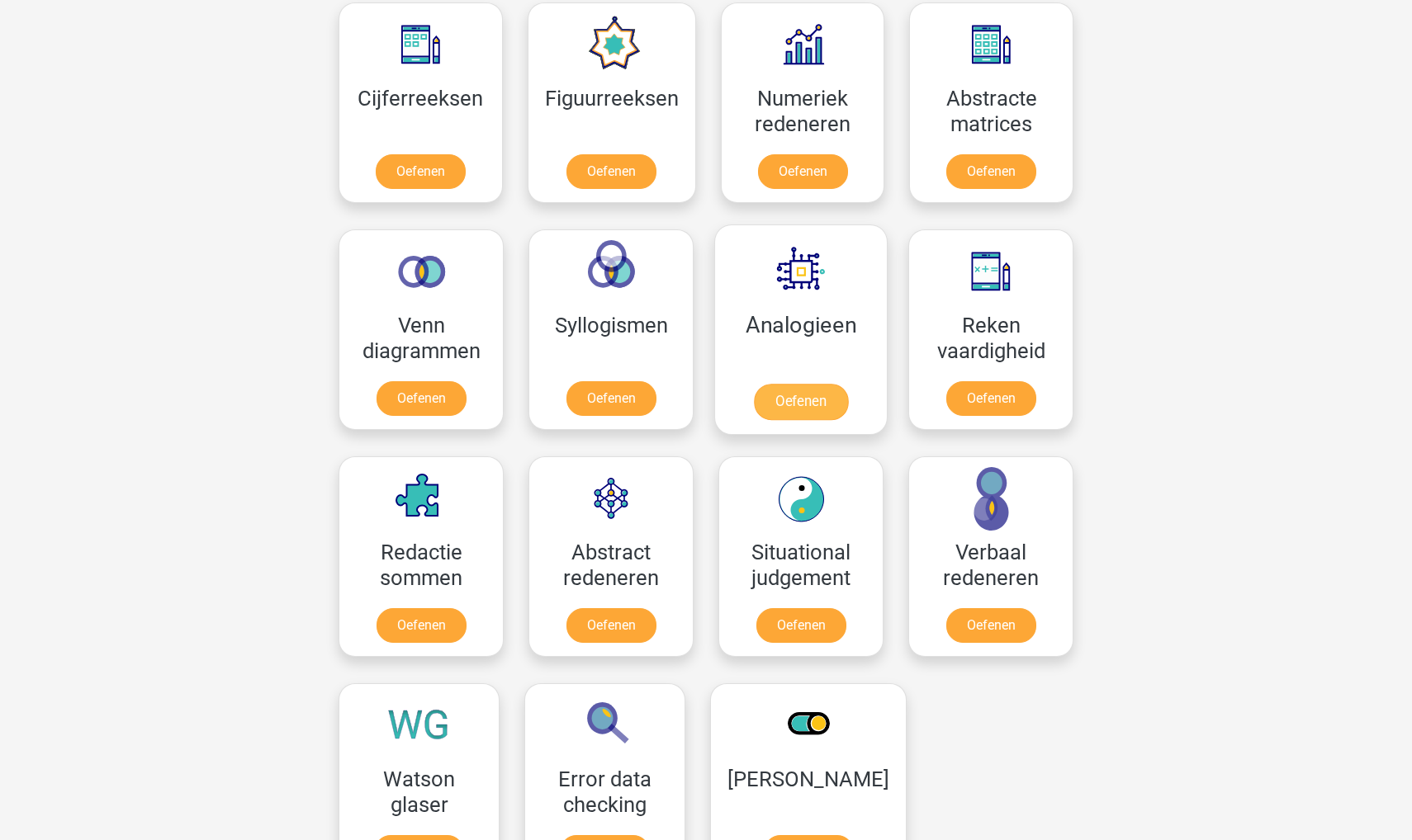
click at [771, 408] on link "Oefenen" at bounding box center [801, 402] width 94 height 36
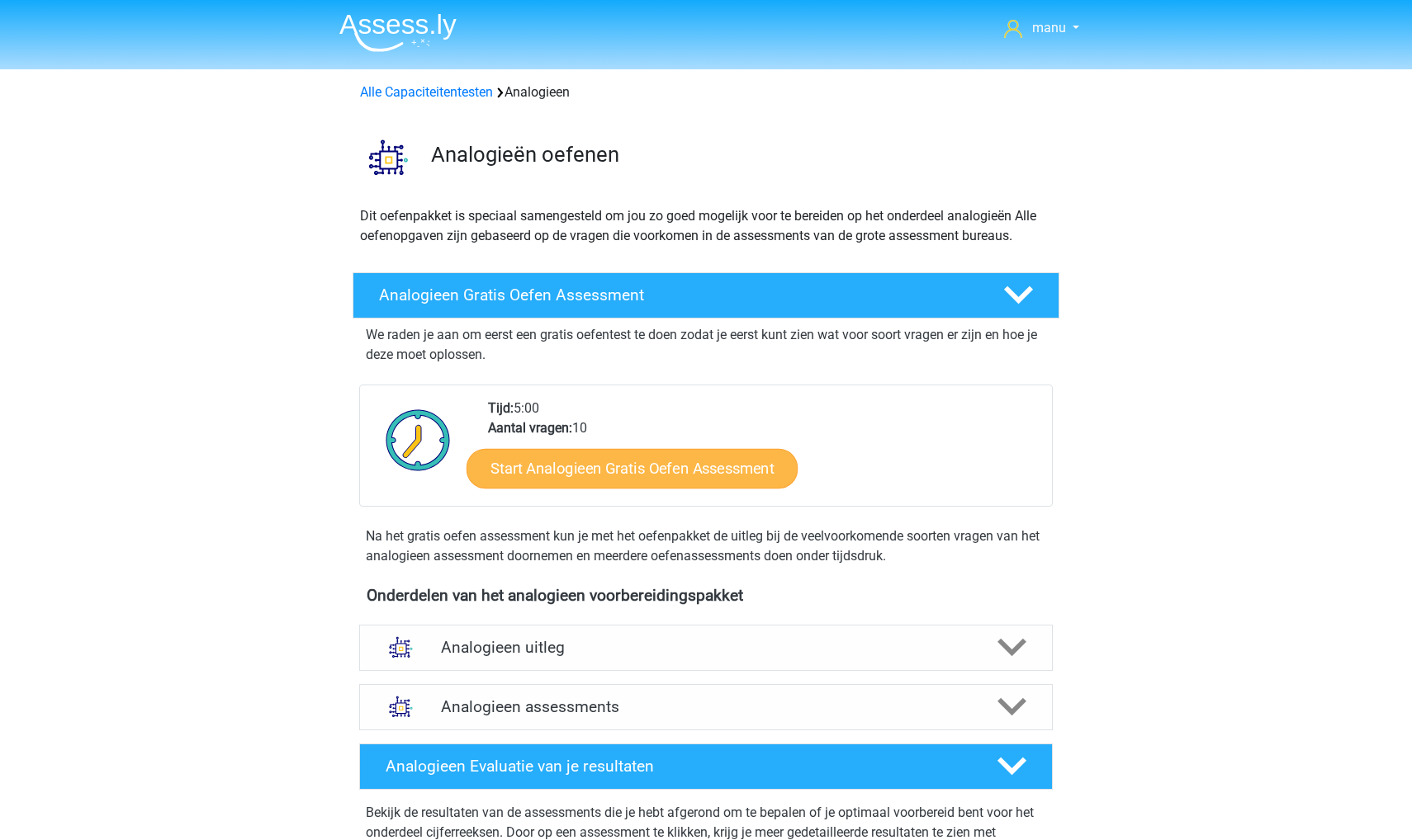
click at [585, 481] on link "Start Analogieen Gratis Oefen Assessment" at bounding box center [631, 468] width 332 height 40
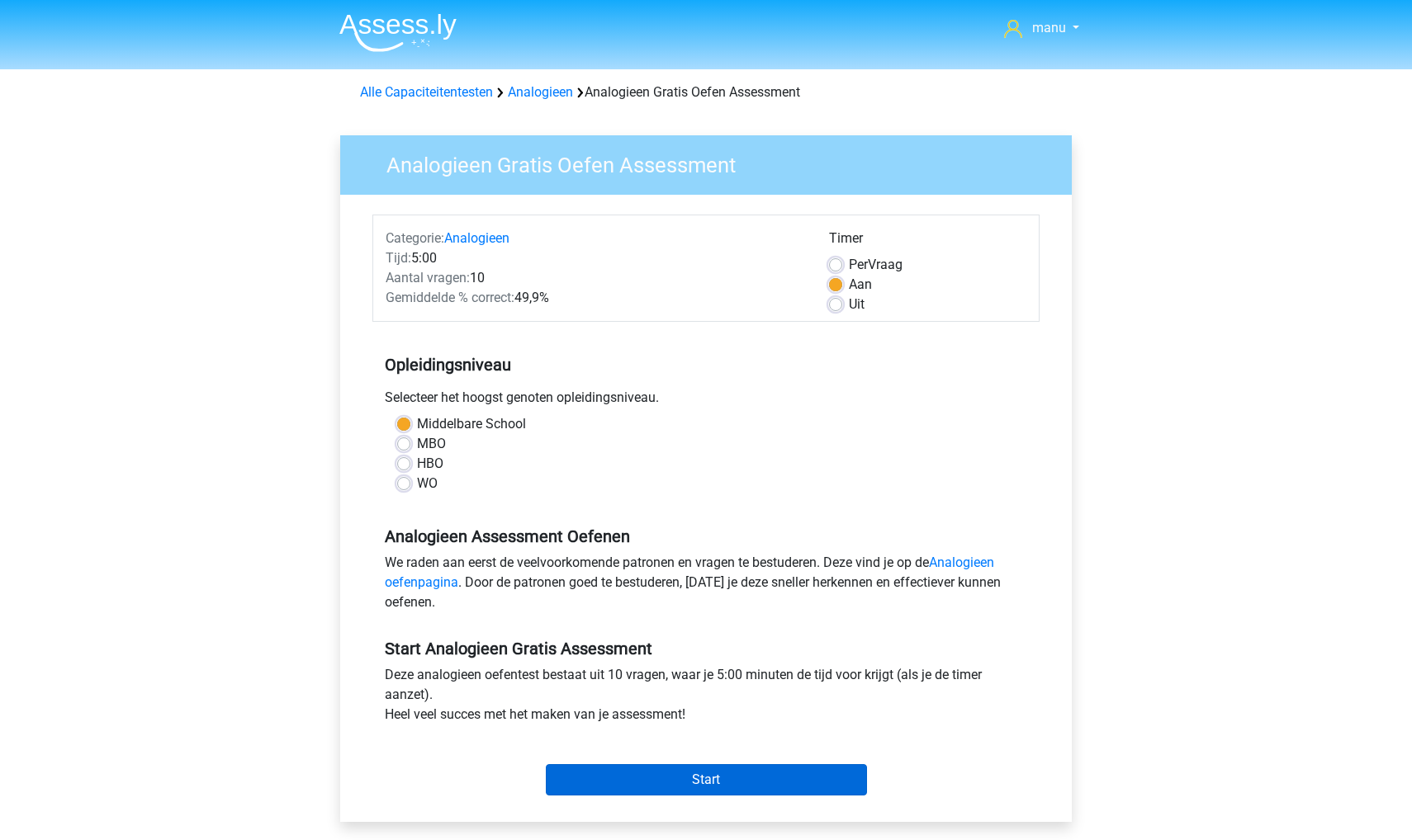
click at [616, 779] on input "Start" at bounding box center [706, 779] width 322 height 32
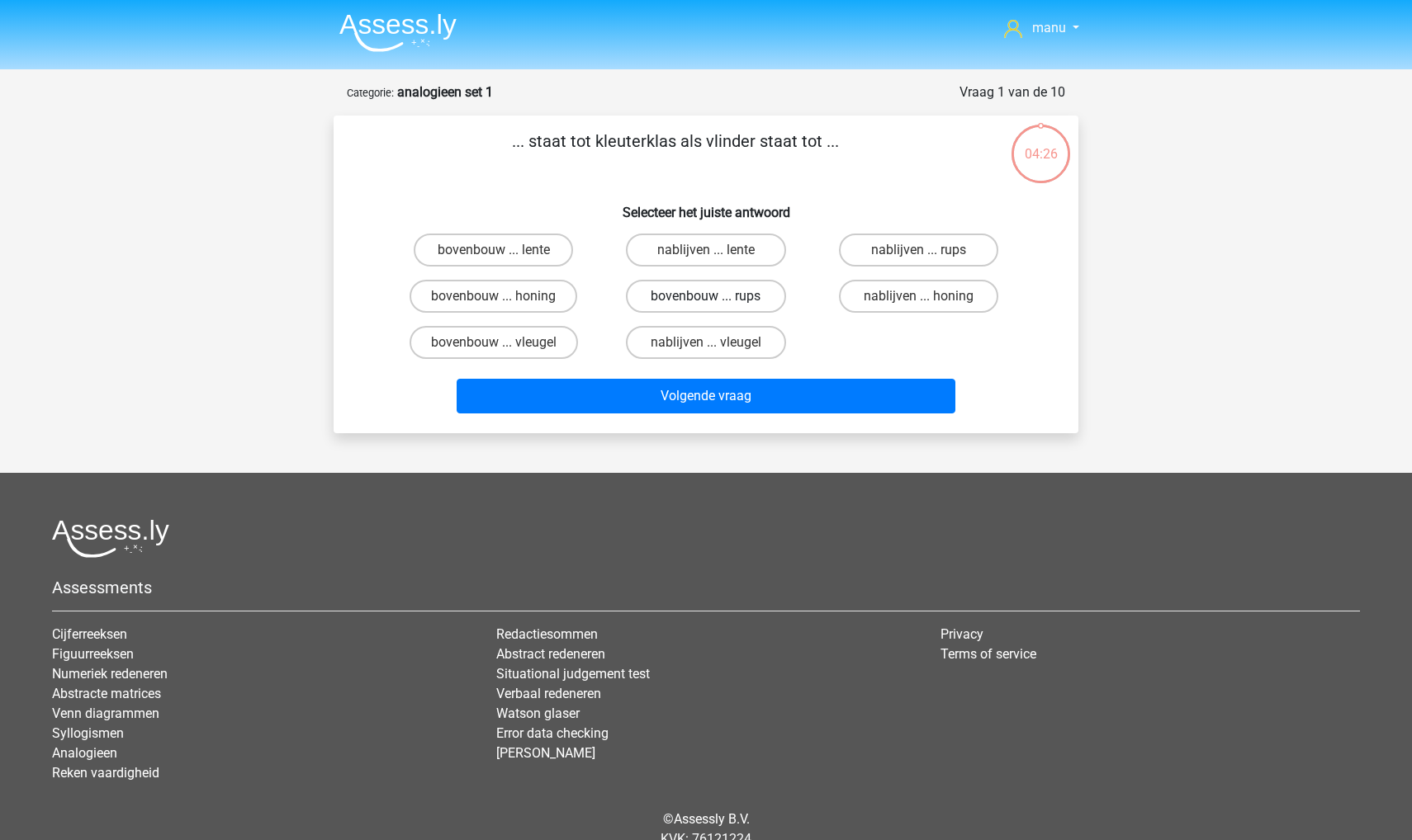
click at [687, 288] on label "bovenbouw ... rups" at bounding box center [706, 296] width 159 height 33
click at [706, 296] on input "bovenbouw ... rups" at bounding box center [712, 302] width 11 height 11
radio input "true"
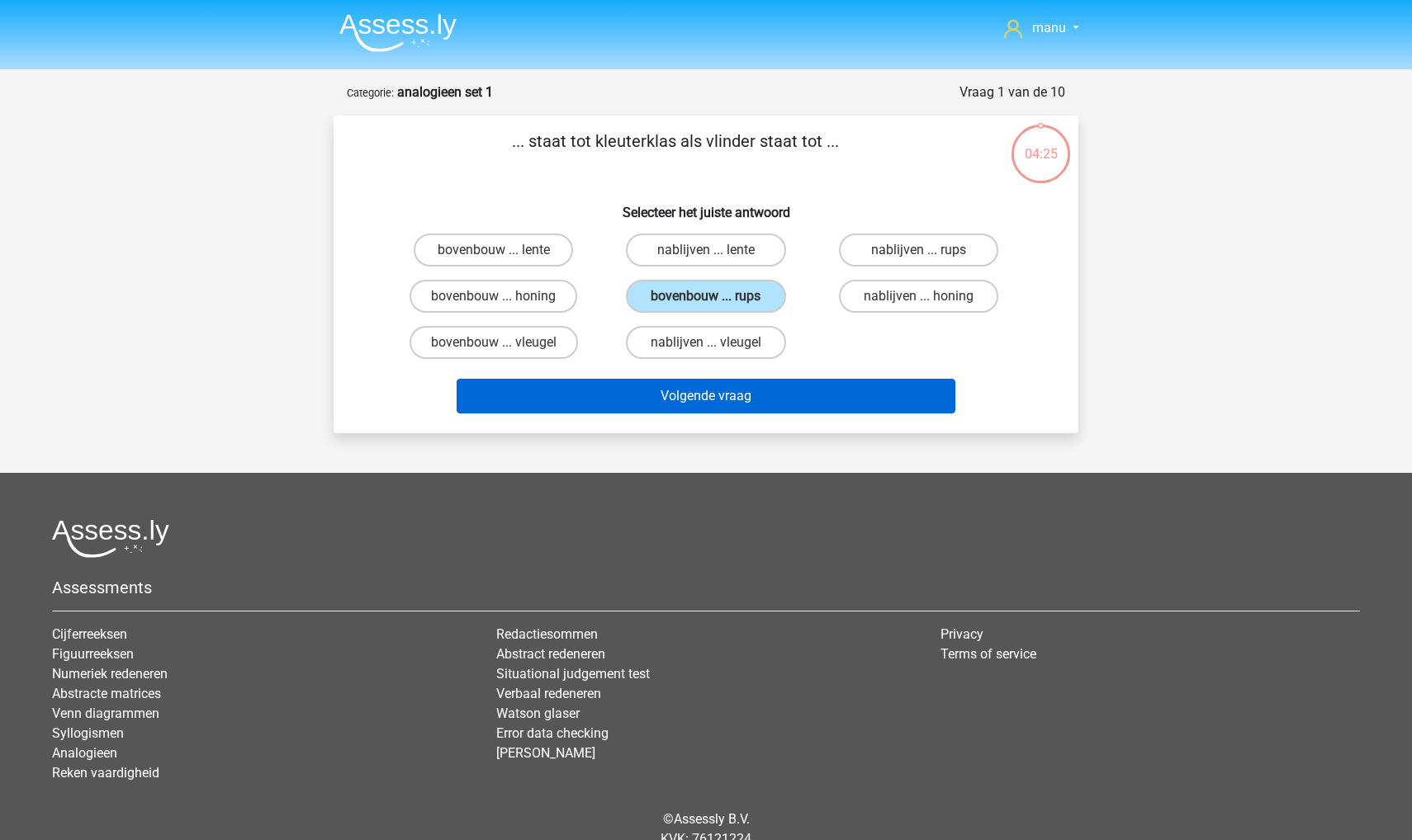
click at [670, 397] on button "Volgende vraag" at bounding box center [706, 397] width 500 height 34
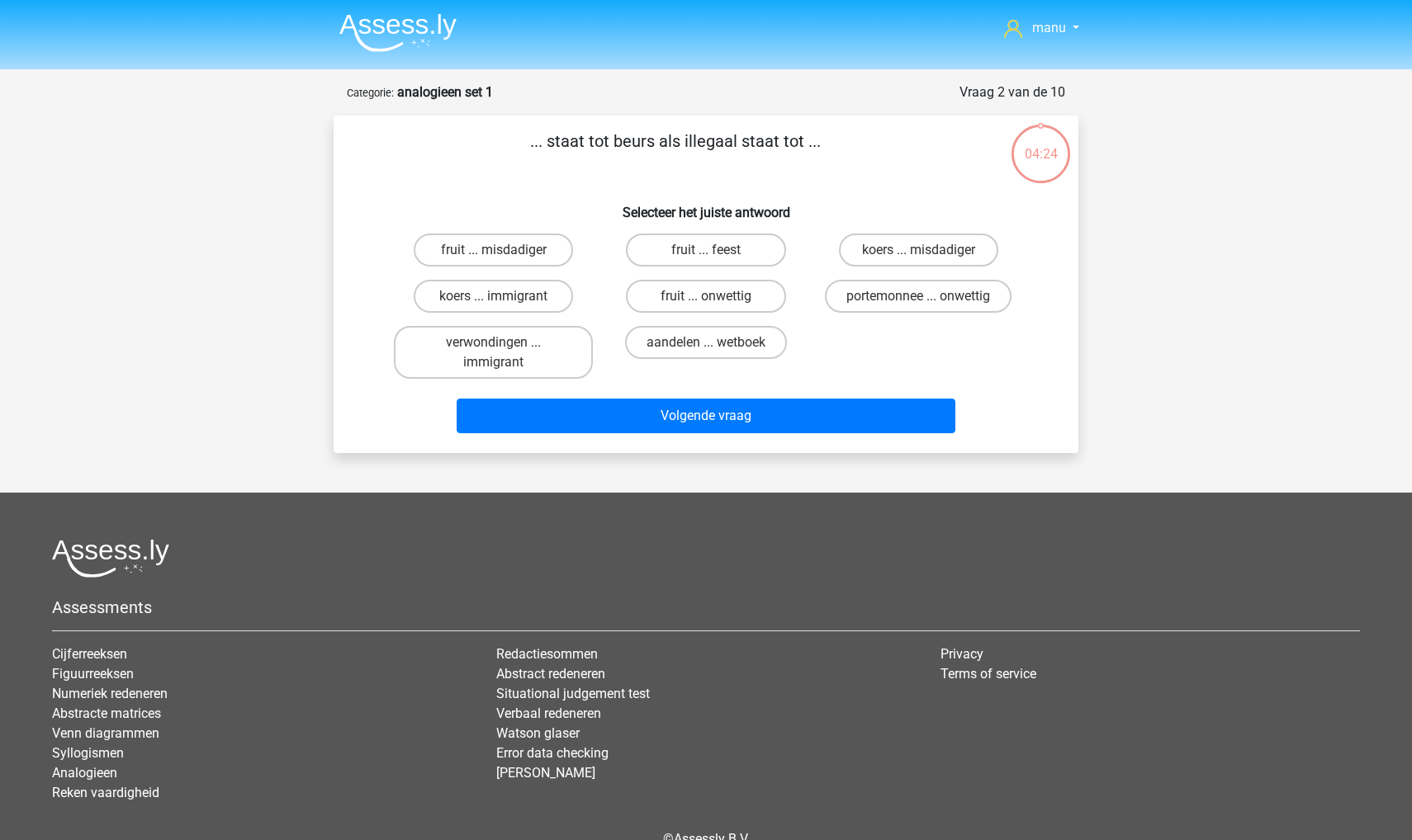
scroll to position [82, 0]
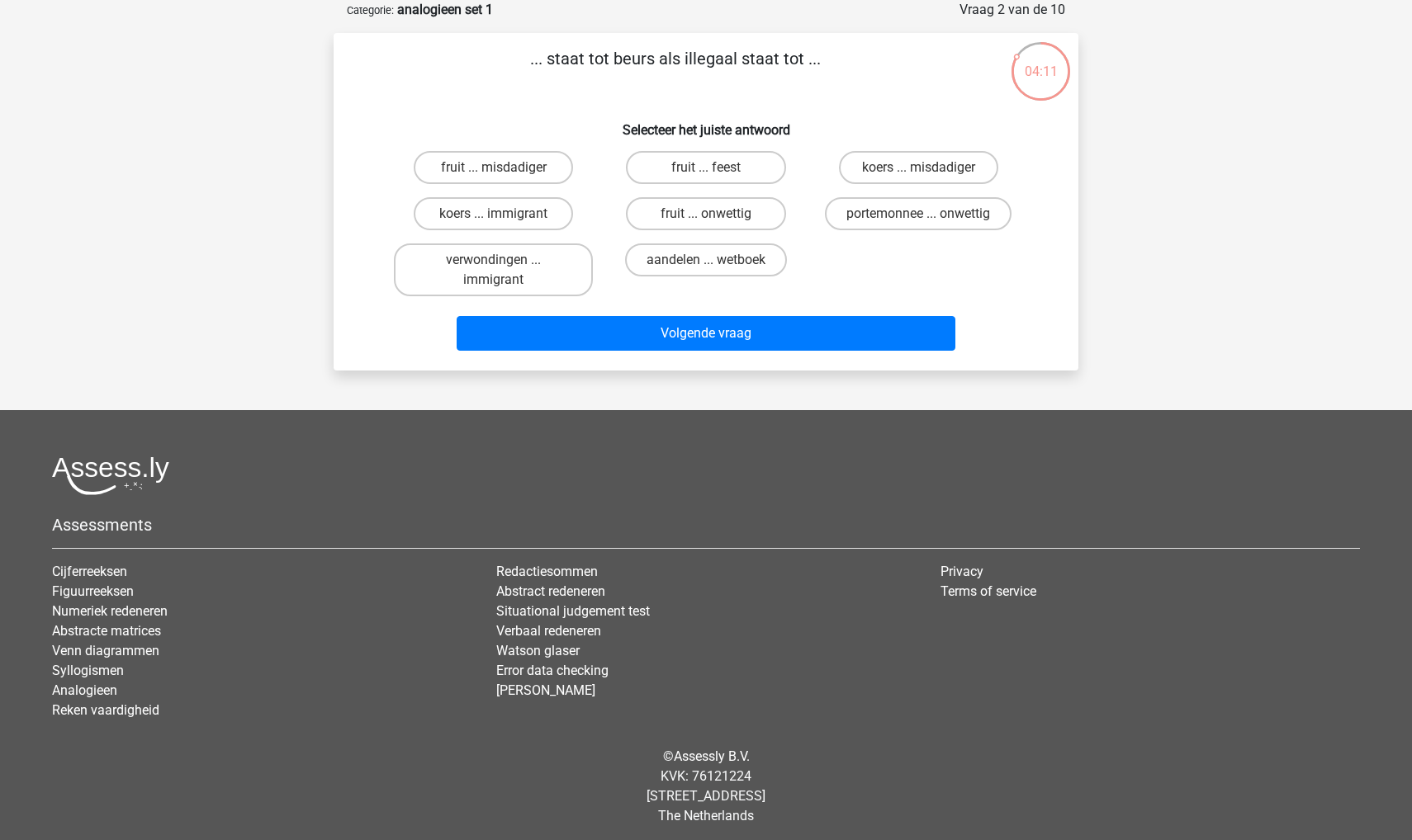
drag, startPoint x: 625, startPoint y: 57, endPoint x: 637, endPoint y: 86, distance: 31.4
click at [637, 86] on p "... staat tot beurs als illegaal staat tot ..." at bounding box center [675, 70] width 630 height 50
click at [634, 105] on div "... staat tot beurs als illegaal staat tot ... Selecteer het juiste antwoord fr…" at bounding box center [706, 201] width 732 height 312
click at [678, 264] on label "aandelen ... wetboek" at bounding box center [706, 260] width 162 height 33
click at [706, 264] on input "aandelen ... wetboek" at bounding box center [712, 266] width 11 height 11
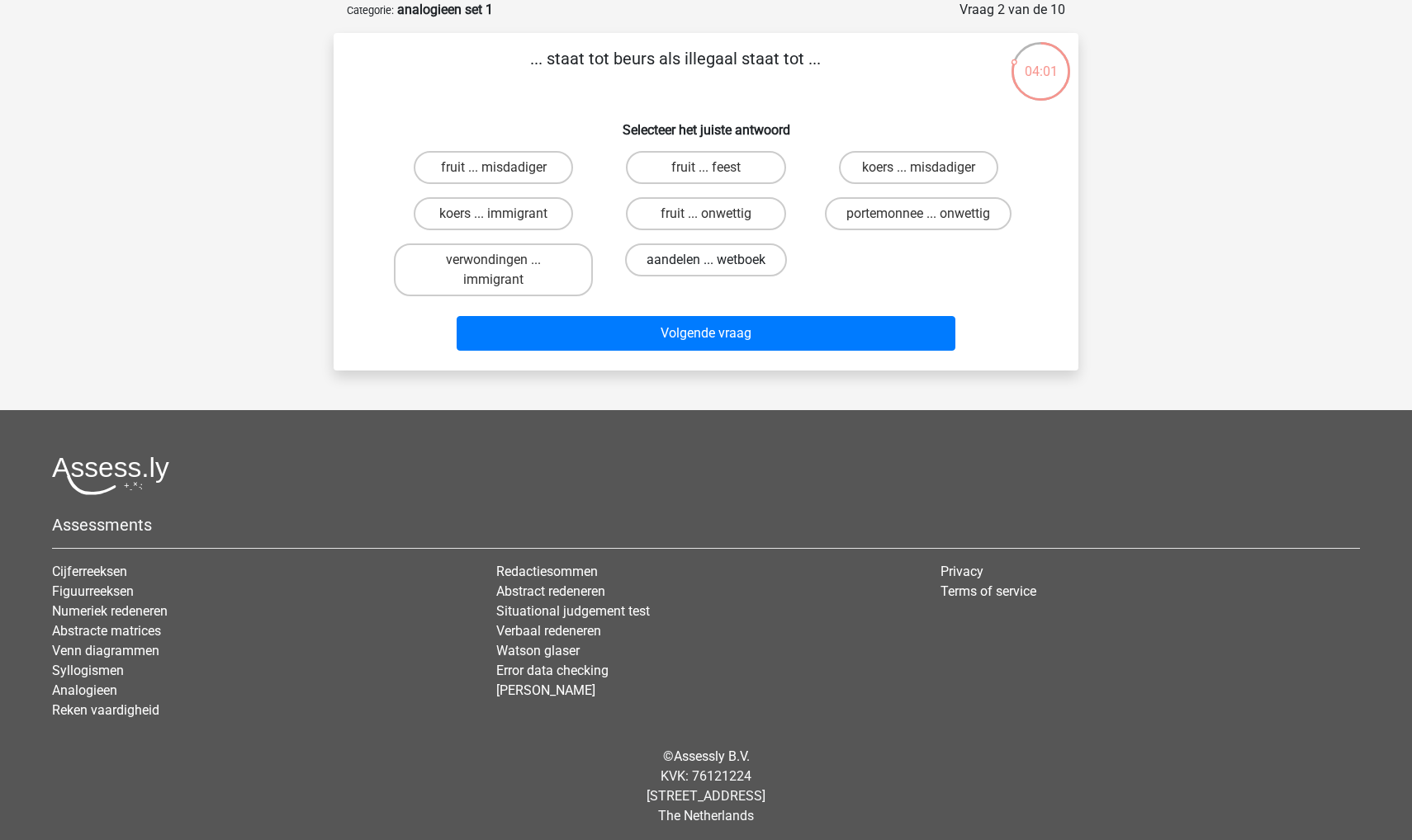
radio input "true"
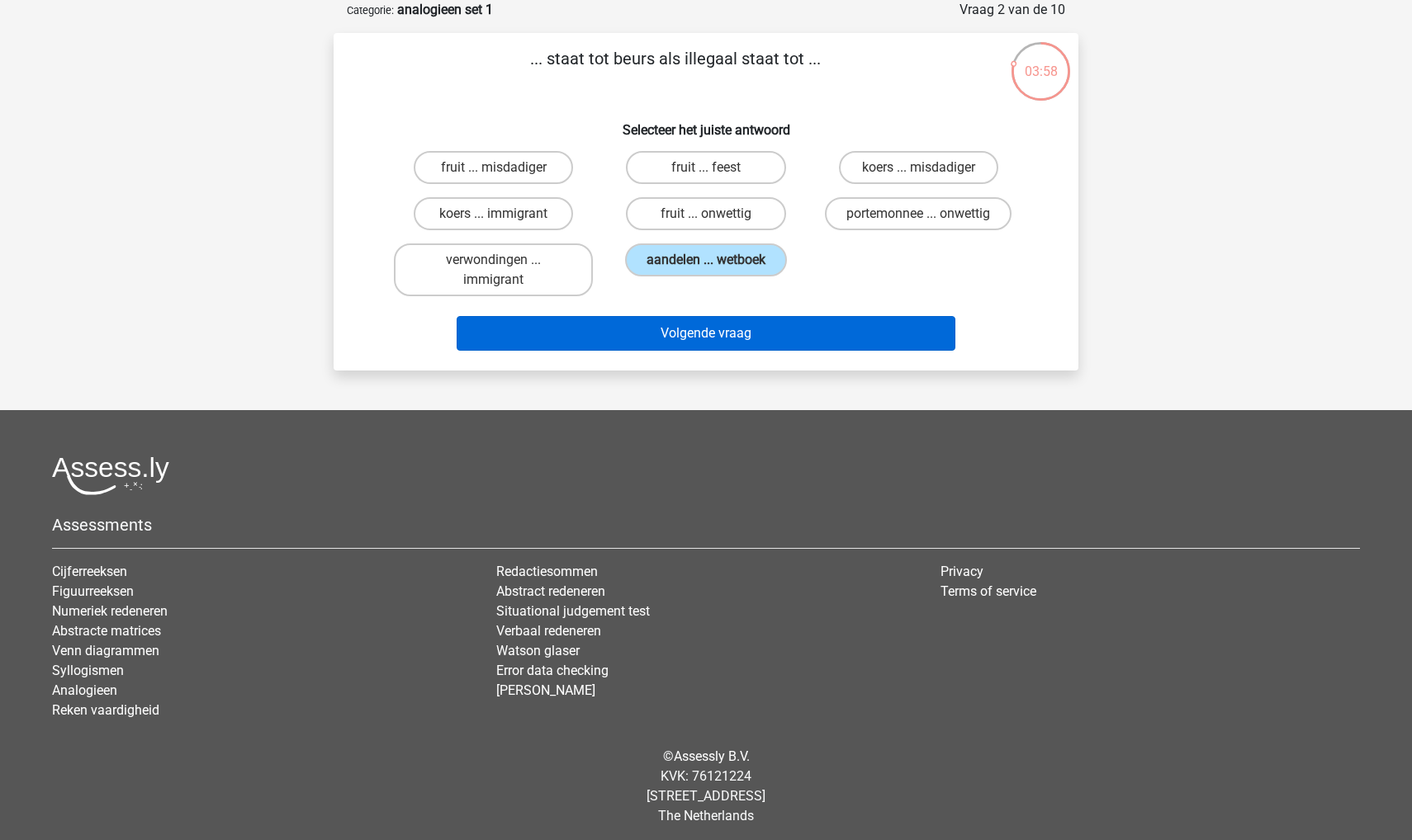
click at [642, 346] on button "Volgende vraag" at bounding box center [706, 333] width 500 height 34
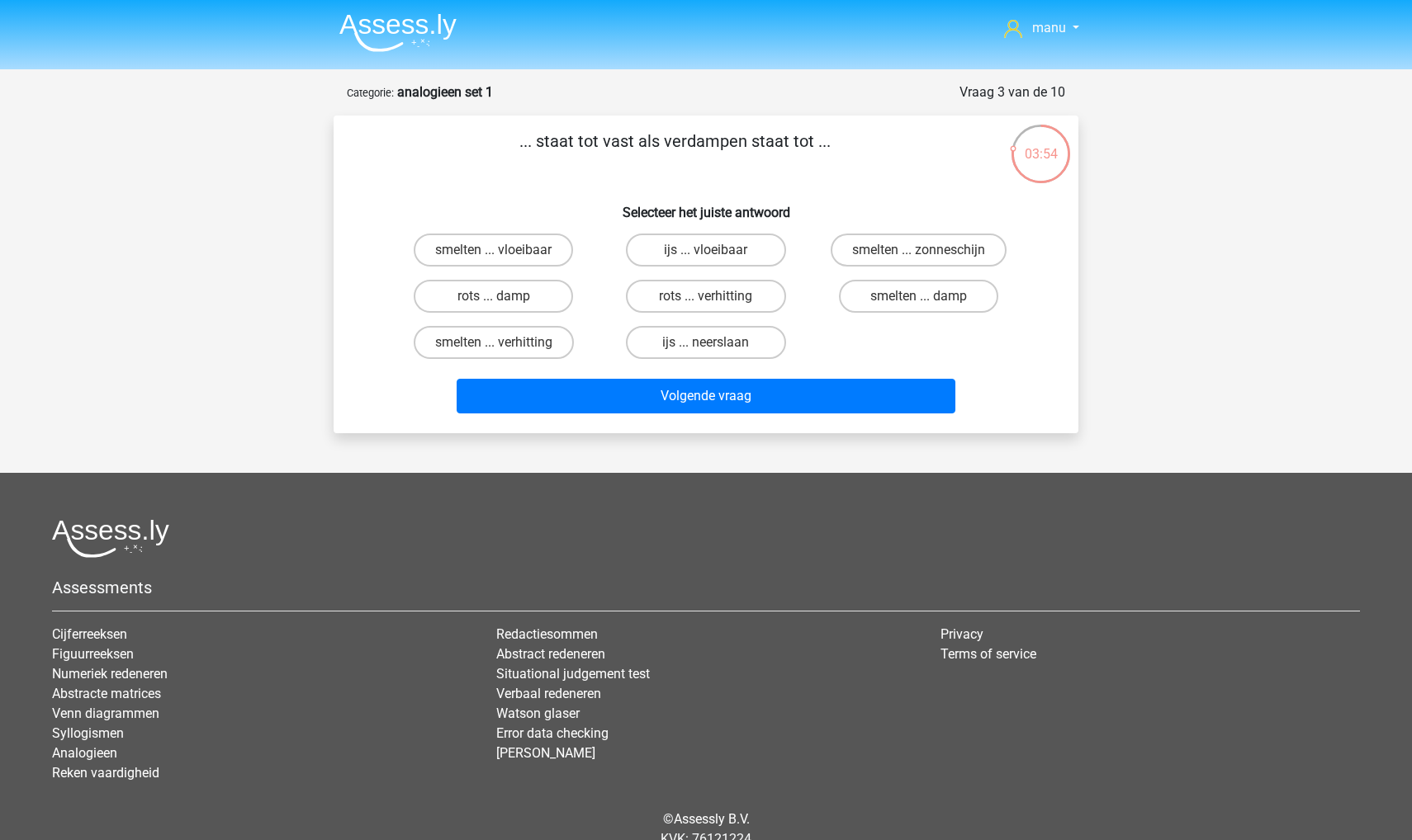
scroll to position [0, 0]
click at [369, 37] on img at bounding box center [398, 33] width 117 height 39
